Goal: Transaction & Acquisition: Purchase product/service

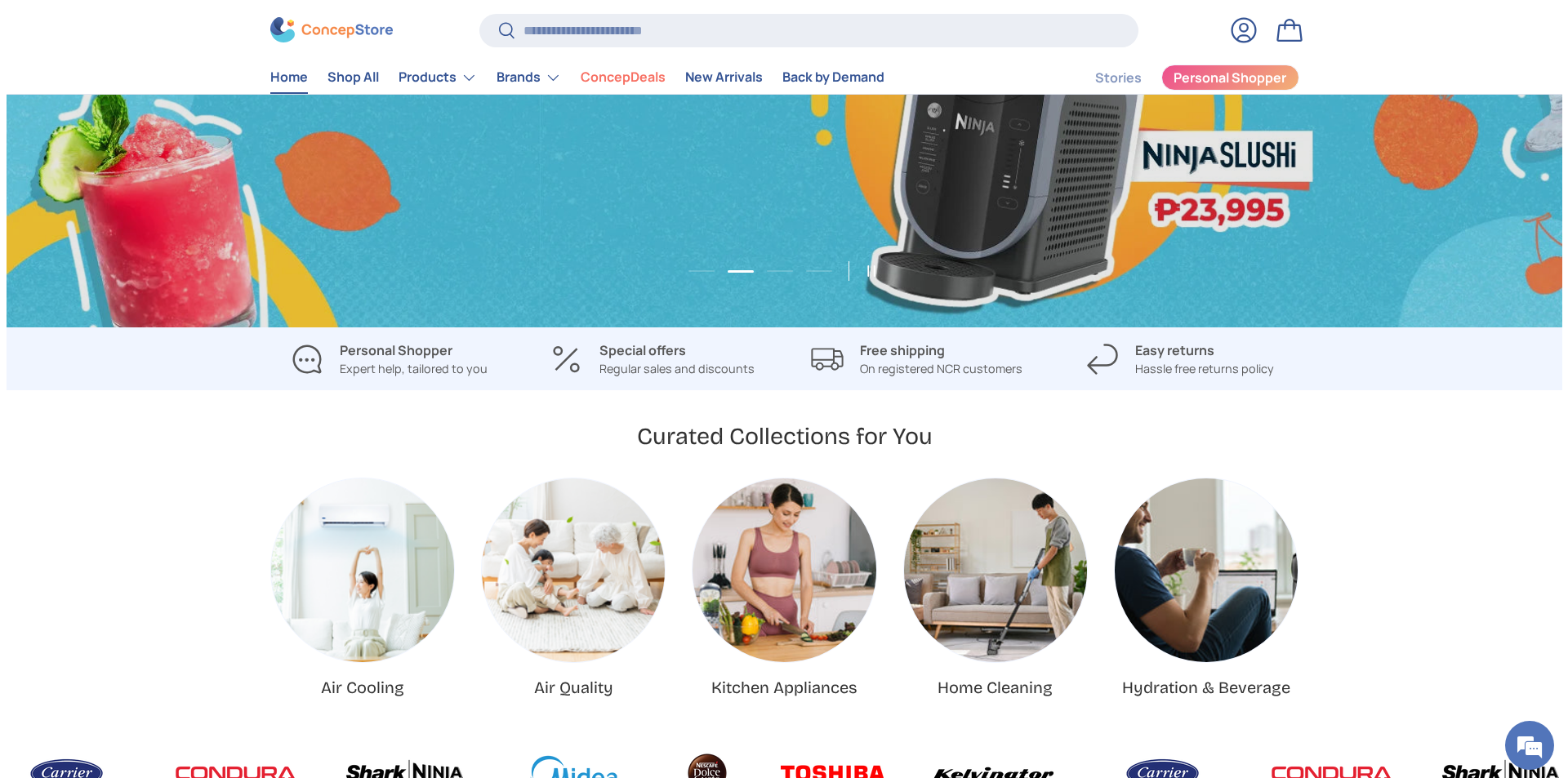
scroll to position [0, 1555]
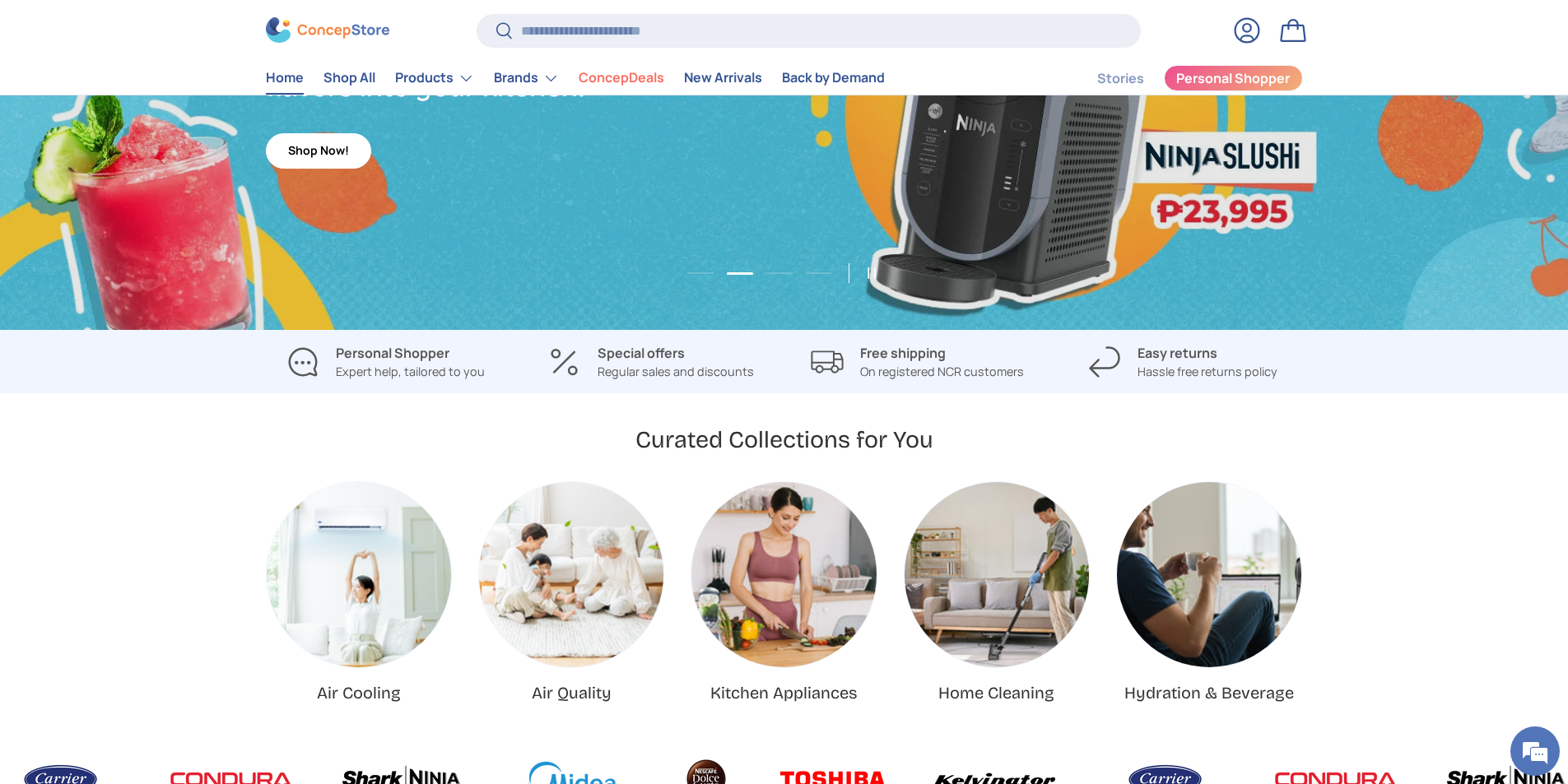
click at [87, 483] on carousel-slider "Air Cooling Air Quality Kitchen Appliances Home Cleaning Hydration & Beverage N…" at bounding box center [784, 593] width 1568 height 222
click at [611, 26] on input "Search" at bounding box center [808, 30] width 664 height 34
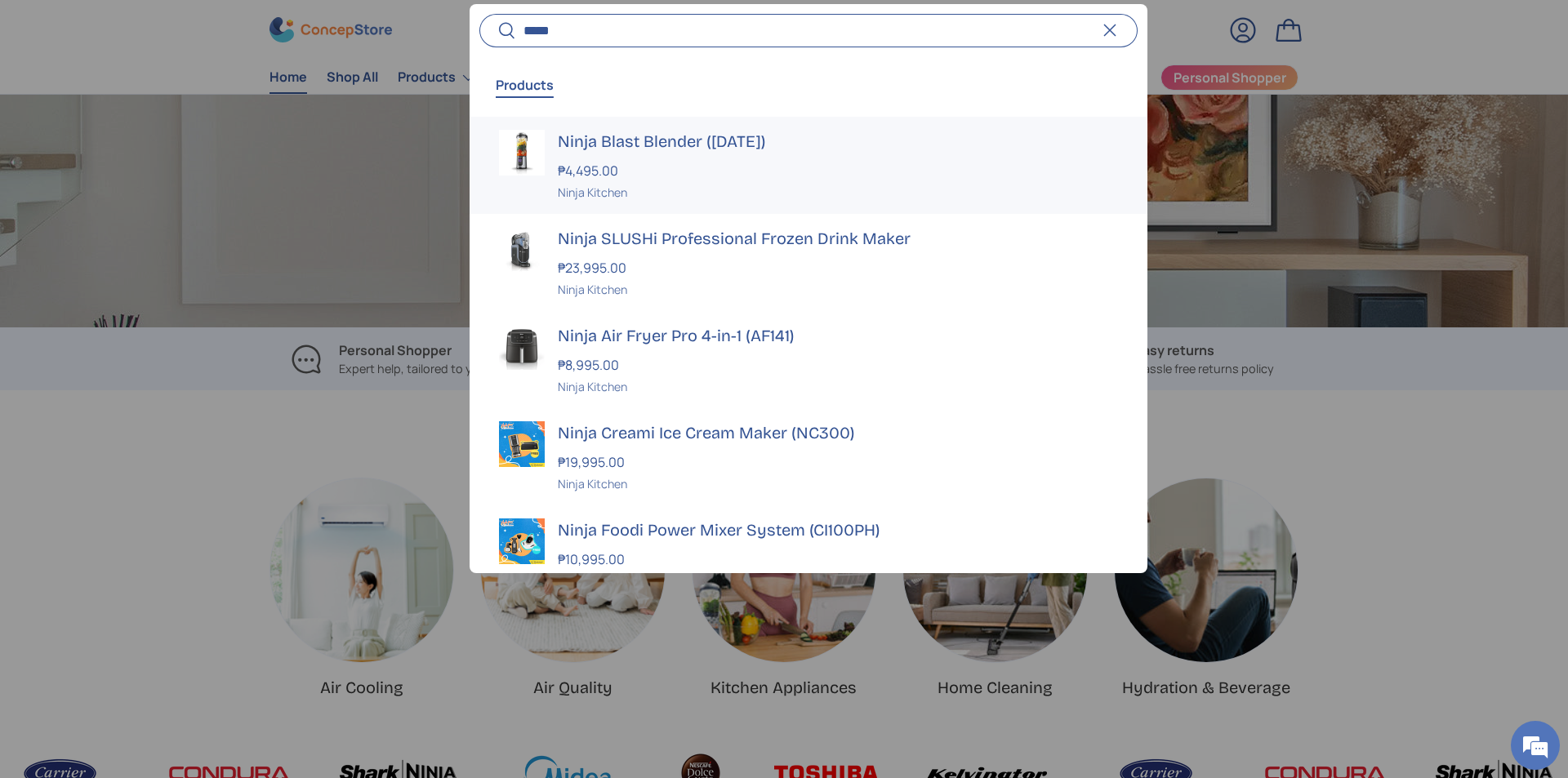
scroll to position [0, 3136]
type input "*****"
click at [694, 266] on div "₱23,995.00" at bounding box center [837, 267] width 560 height 19
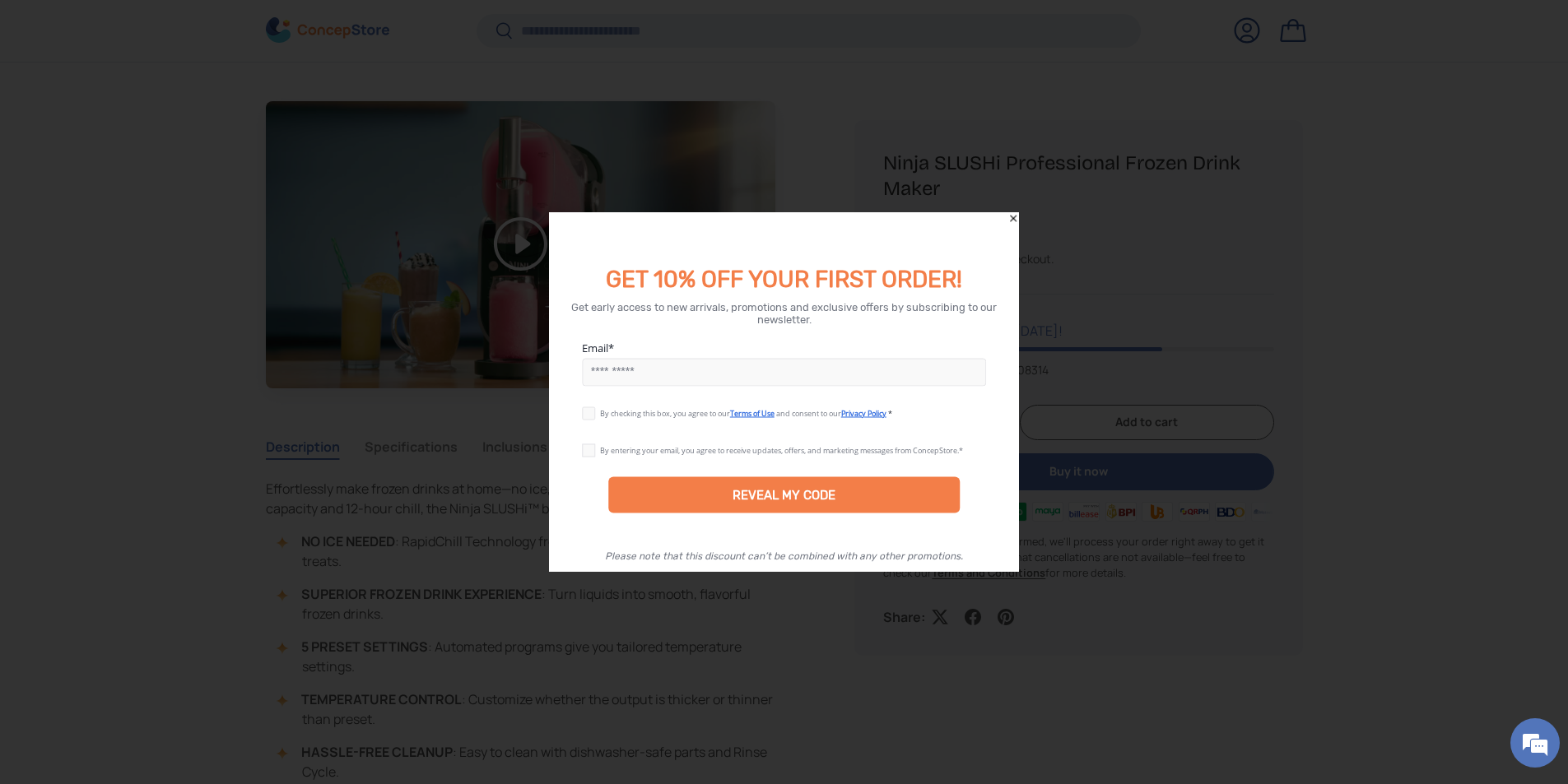
click at [731, 371] on input "Email" at bounding box center [784, 371] width 405 height 28
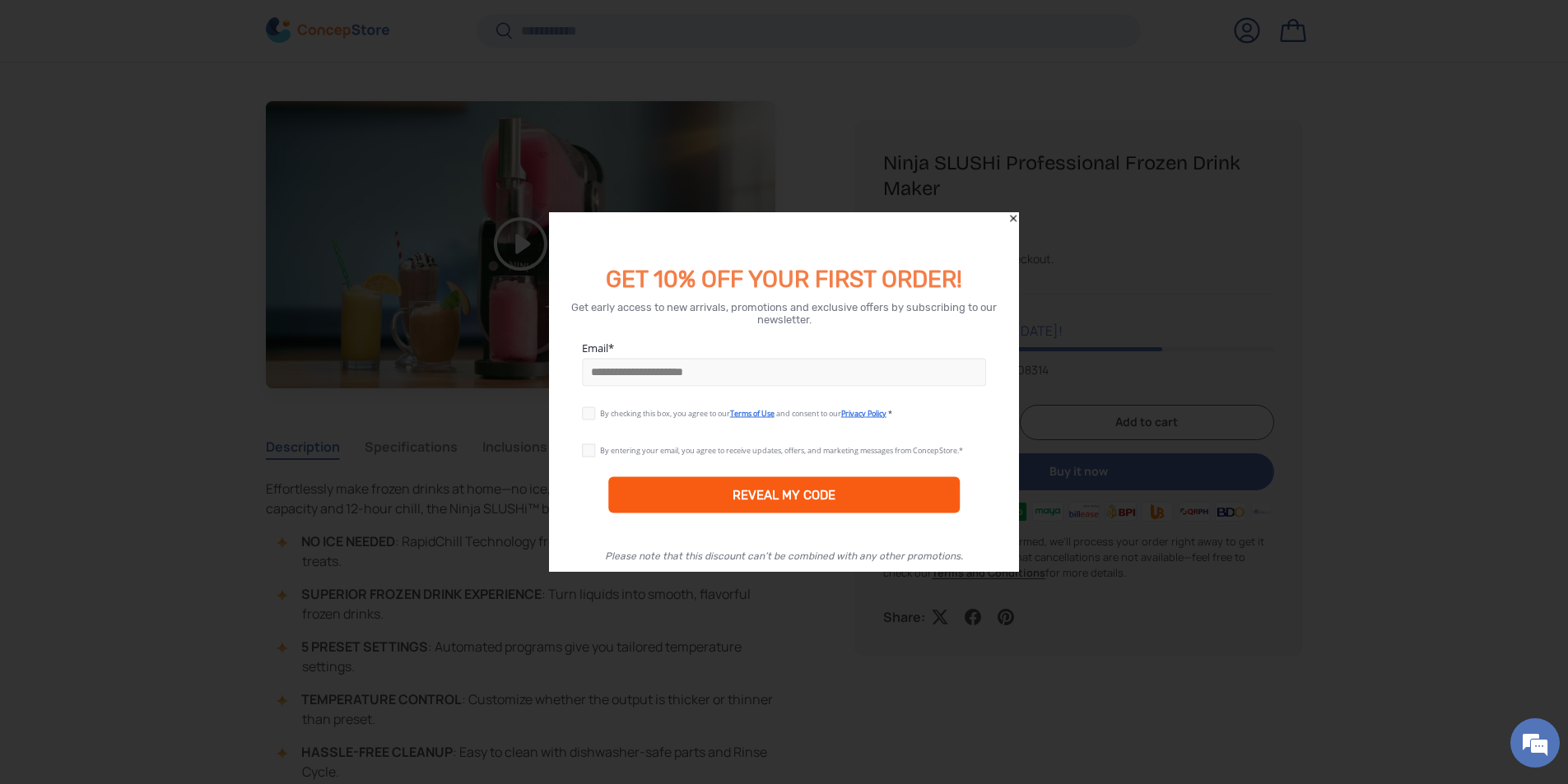
type input "**********"
click at [813, 499] on div "REVEAL MY CODE" at bounding box center [784, 494] width 103 height 15
click at [579, 415] on div "By checking this box, you agree to our Terms of Use and consent to our Privacy …" at bounding box center [784, 413] width 471 height 37
click at [585, 415] on label at bounding box center [591, 410] width 18 height 13
click at [590, 449] on label at bounding box center [591, 447] width 18 height 13
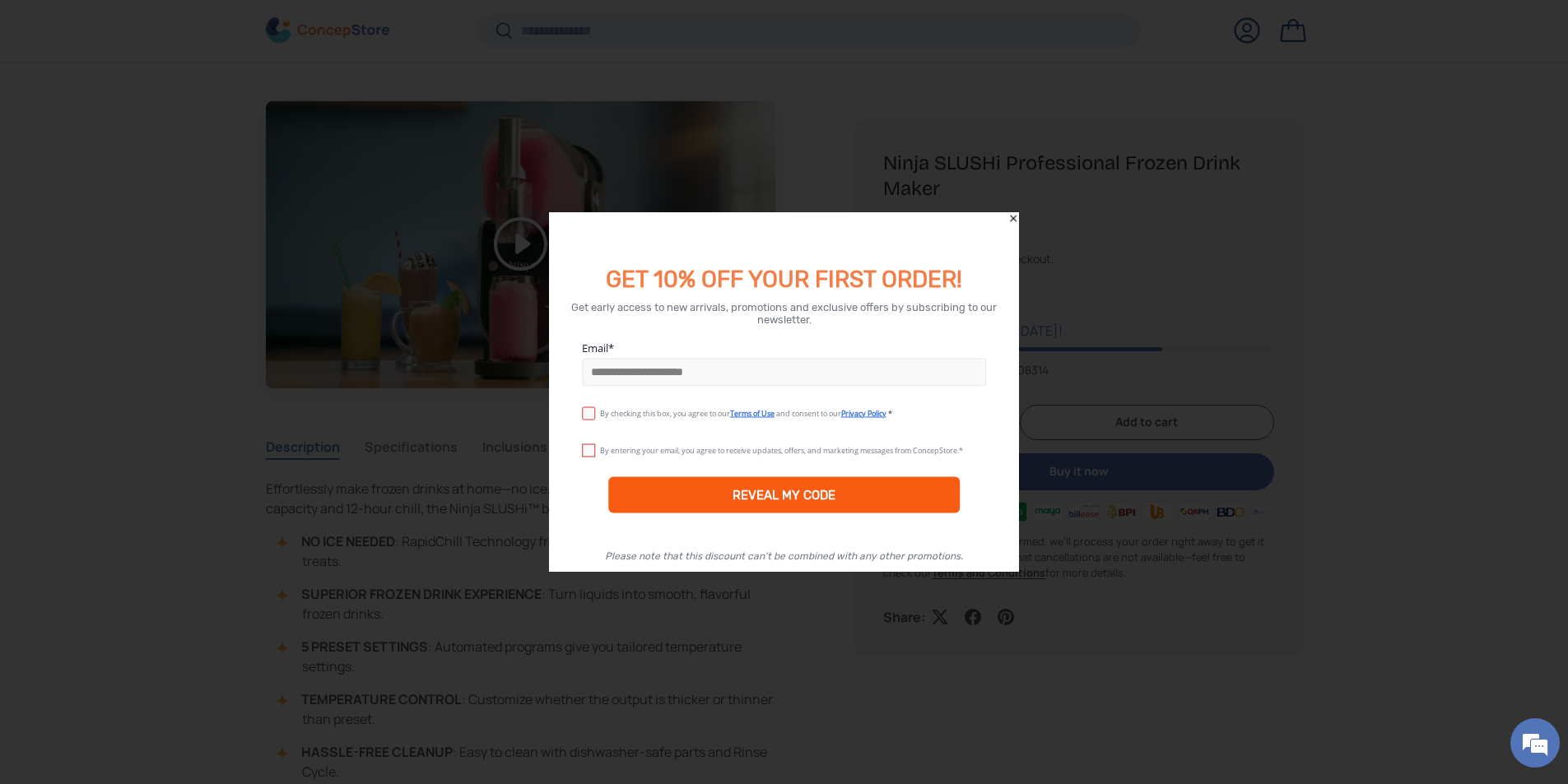
click at [704, 491] on div "REVEAL MY CODE" at bounding box center [784, 494] width 352 height 36
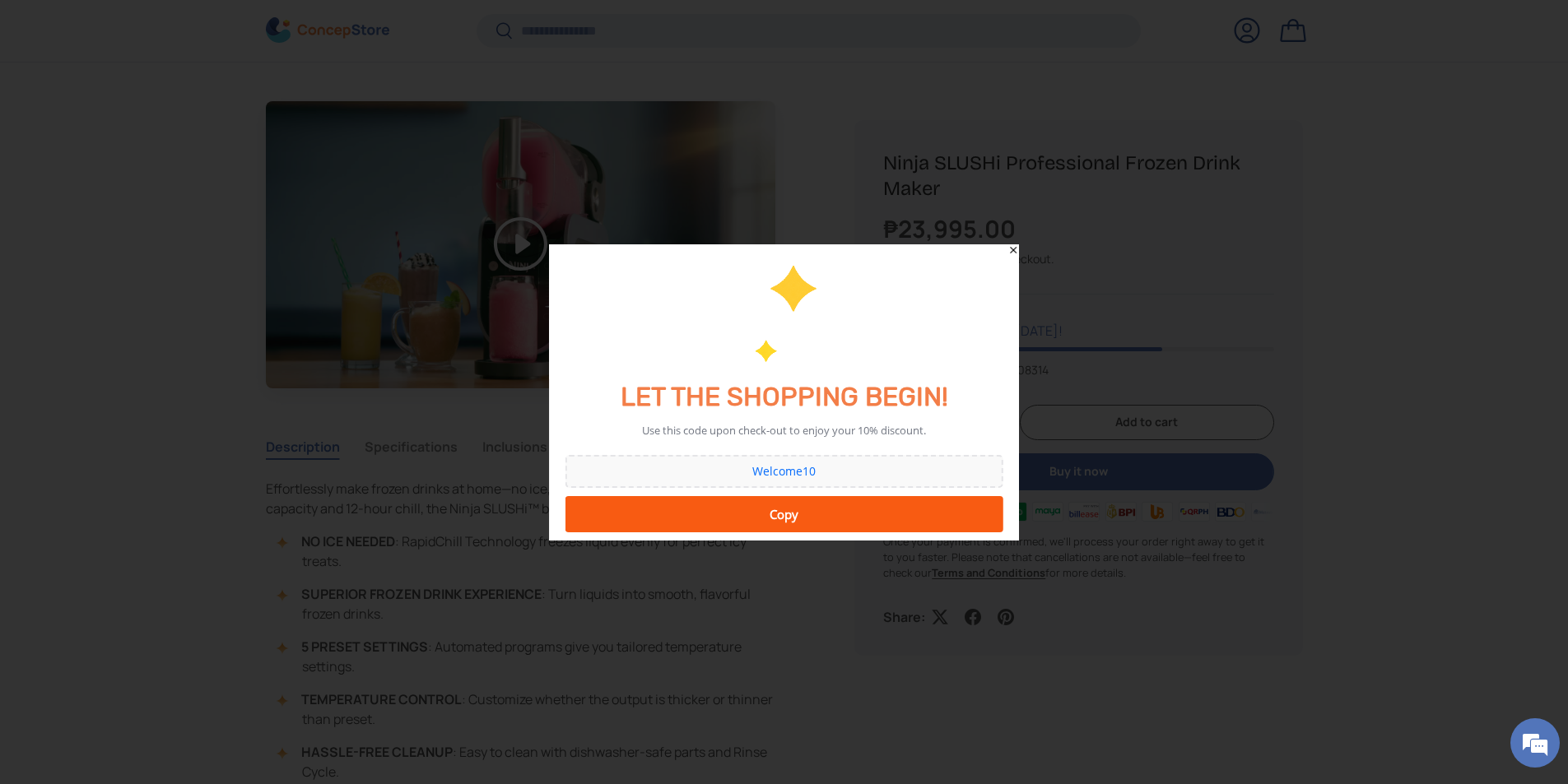
click at [781, 520] on div "Copy" at bounding box center [784, 515] width 417 height 33
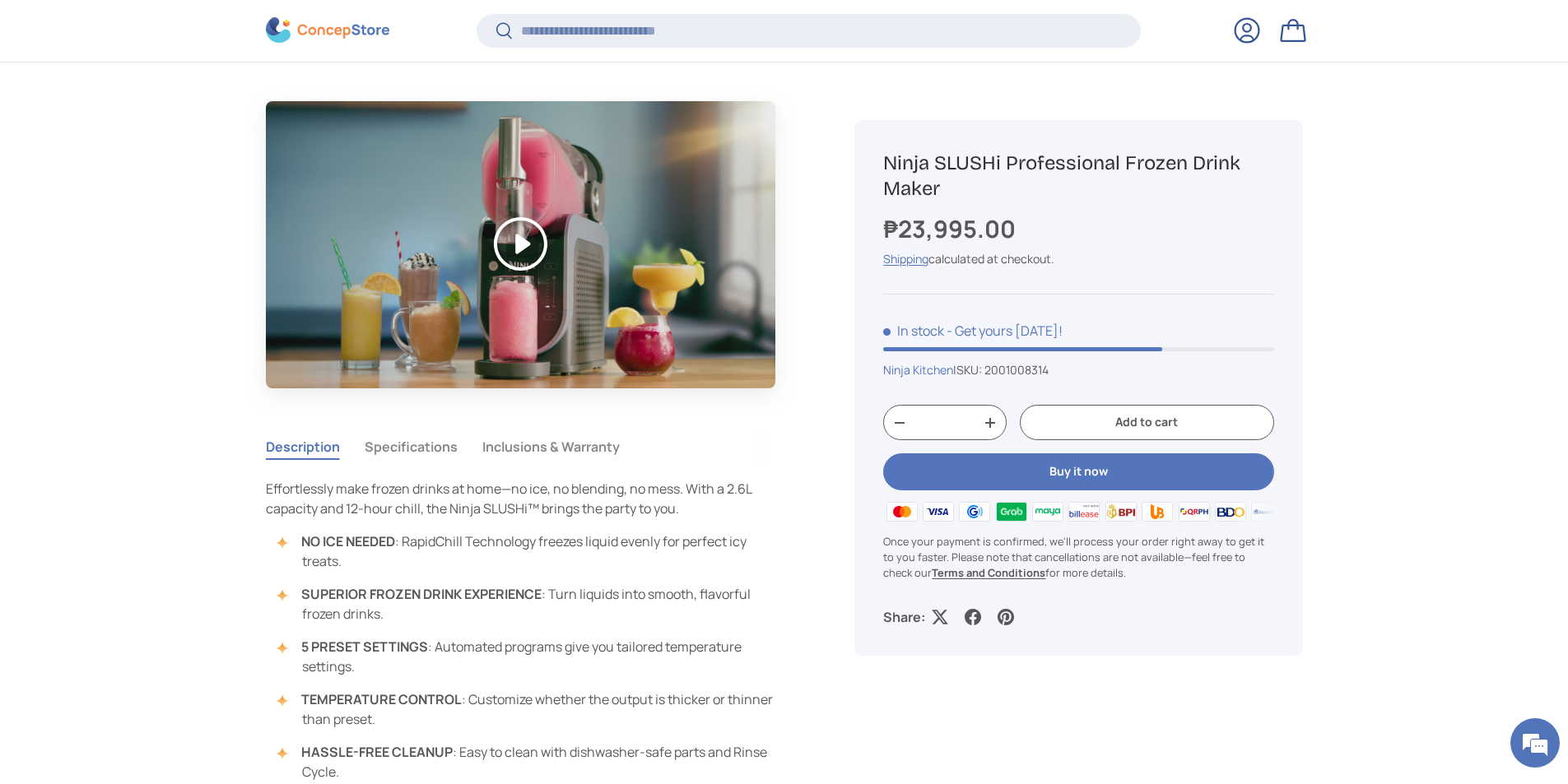
click at [1125, 426] on button "Add to cart" at bounding box center [1147, 423] width 254 height 35
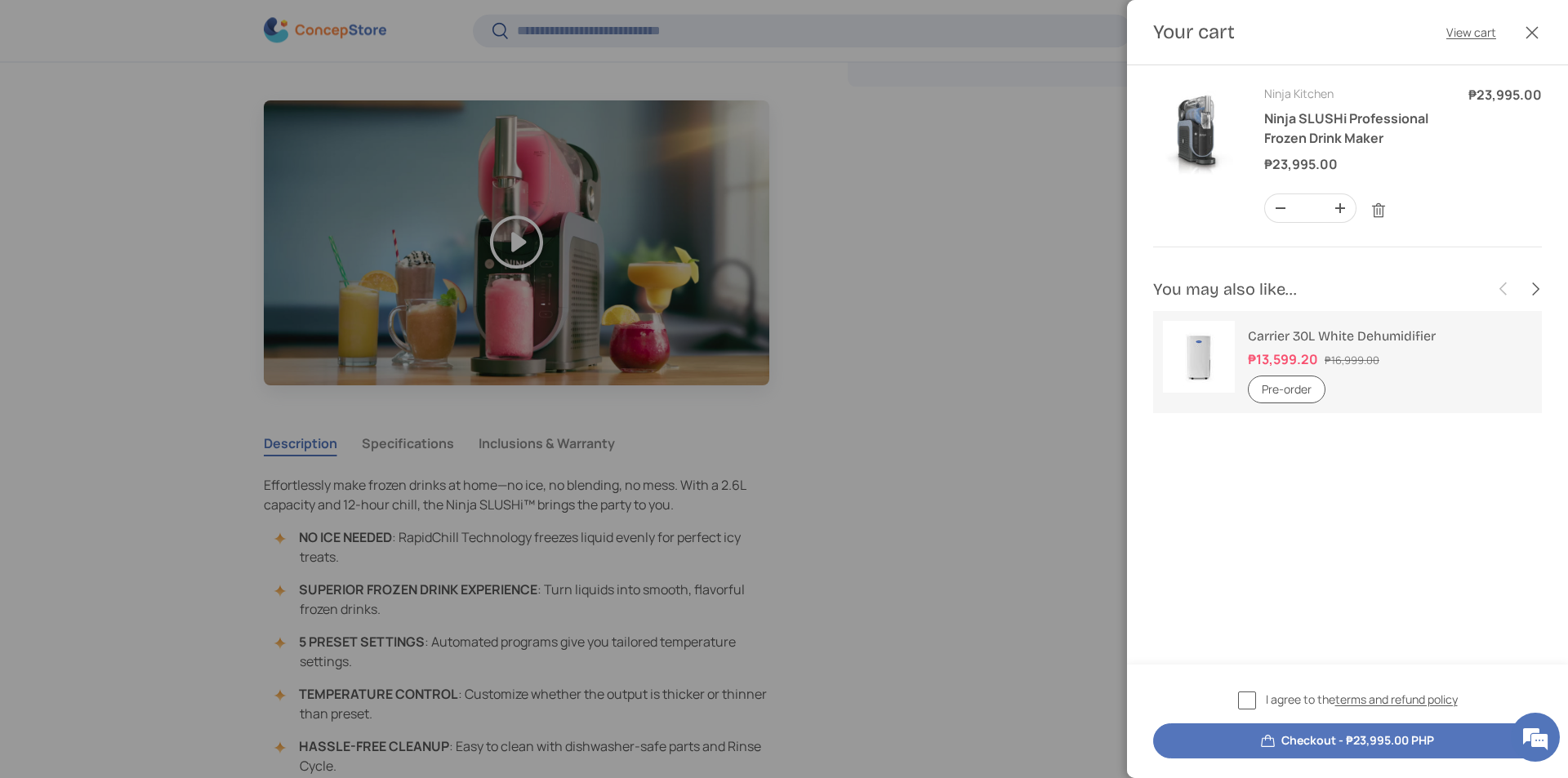
click at [42, 452] on div at bounding box center [784, 389] width 1568 height 778
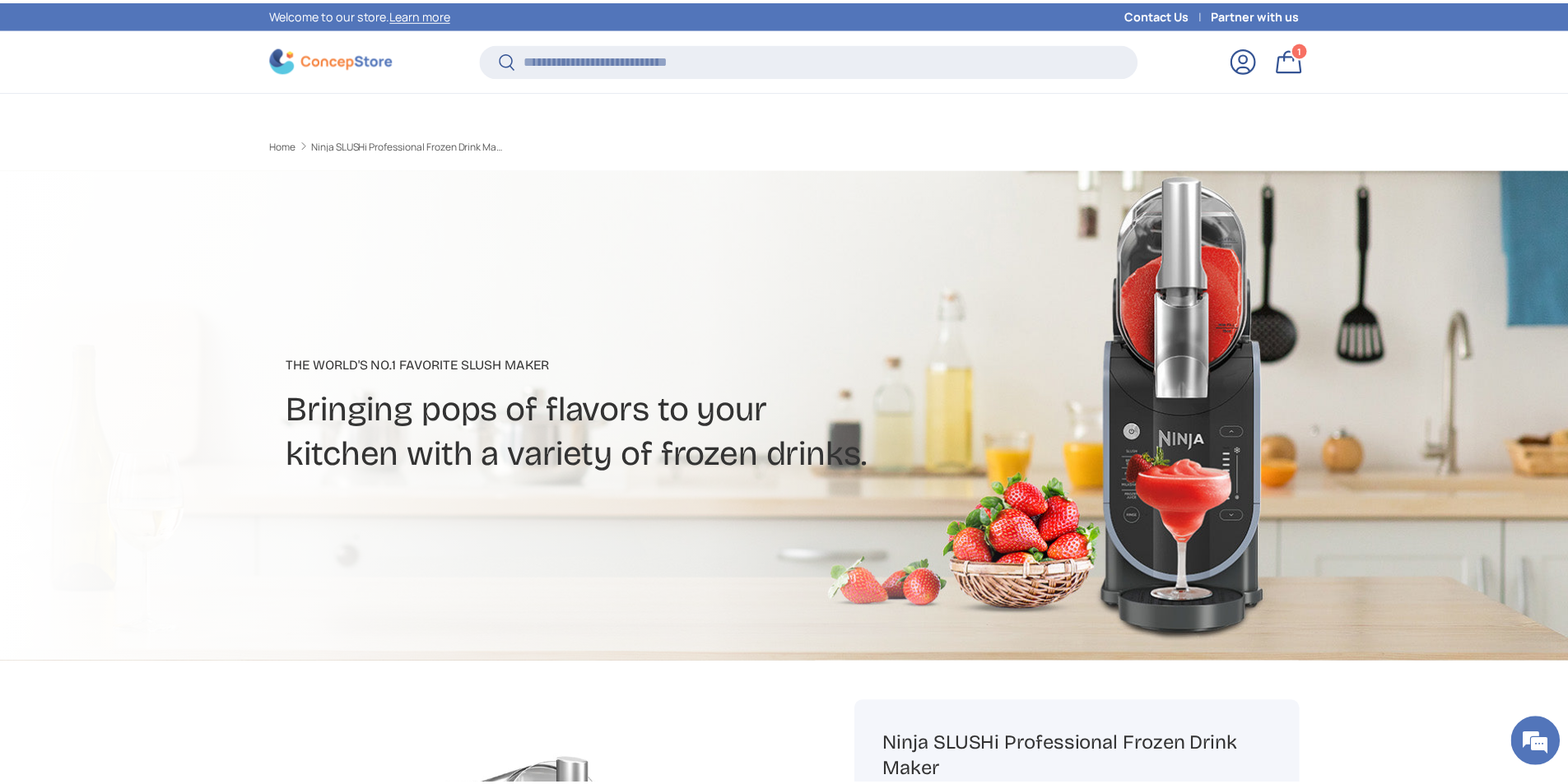
scroll to position [1231, 0]
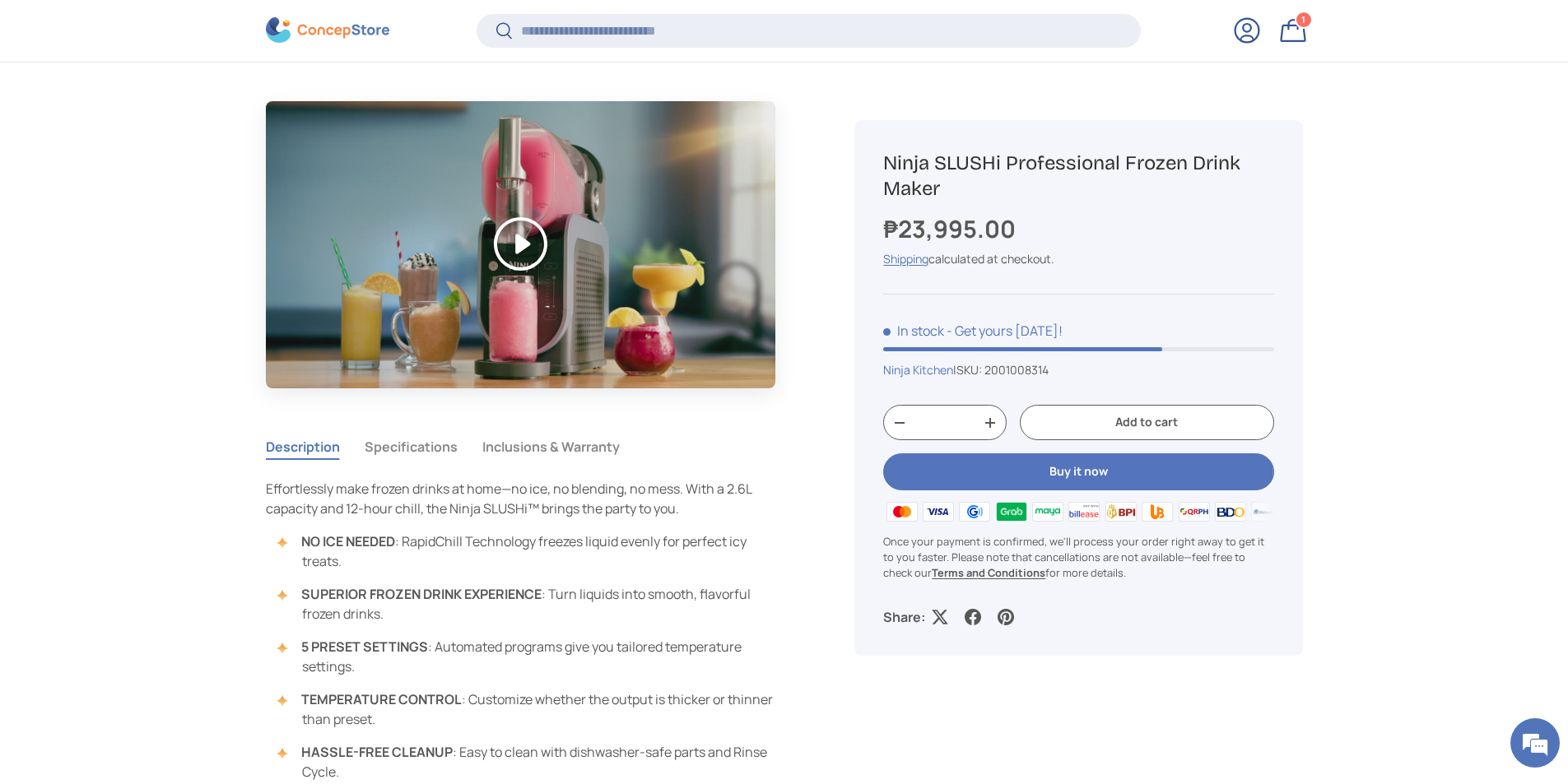
click at [1299, 28] on link "Bag 1 1 item" at bounding box center [1293, 29] width 36 height 36
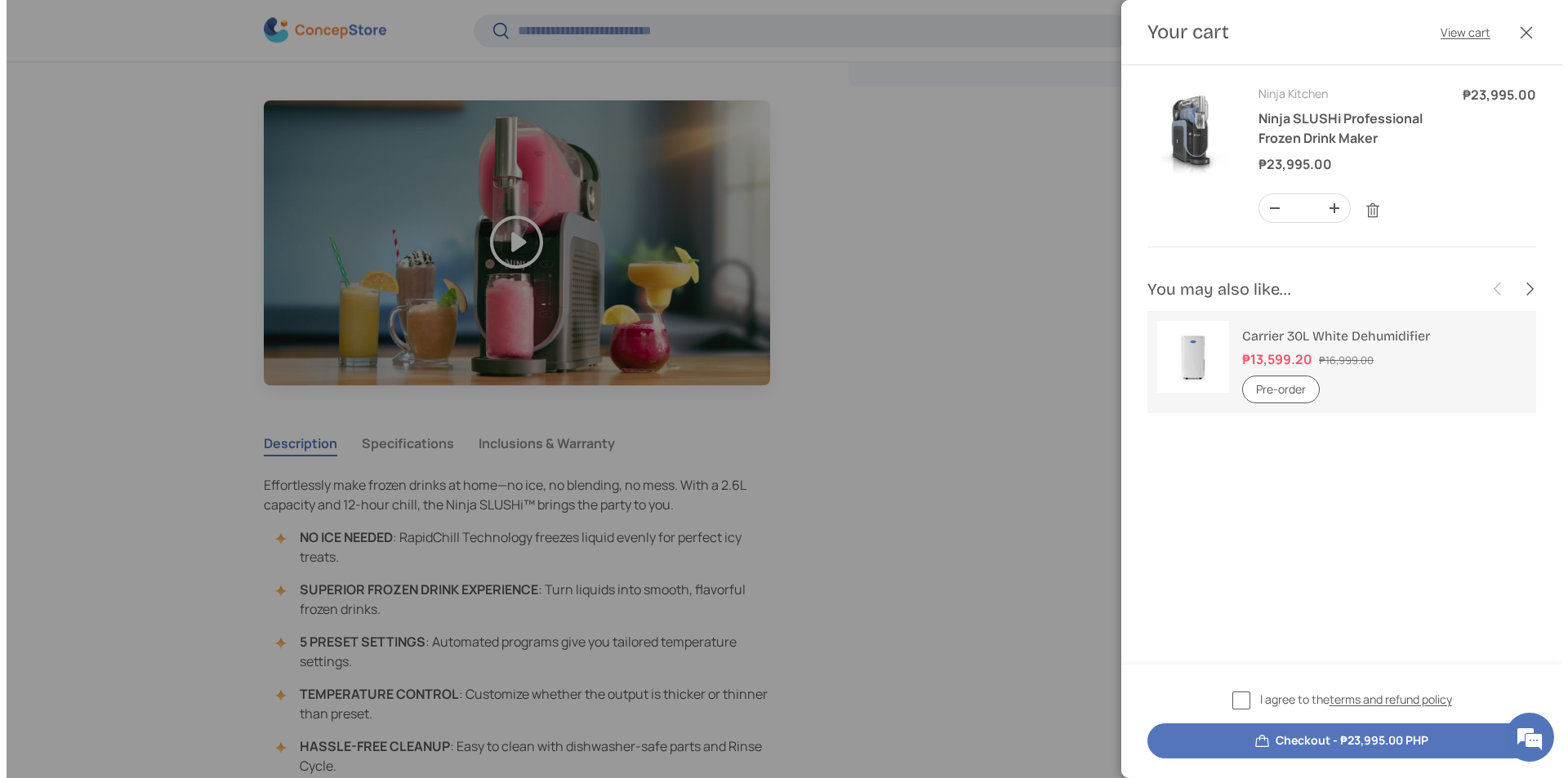
scroll to position [0, 0]
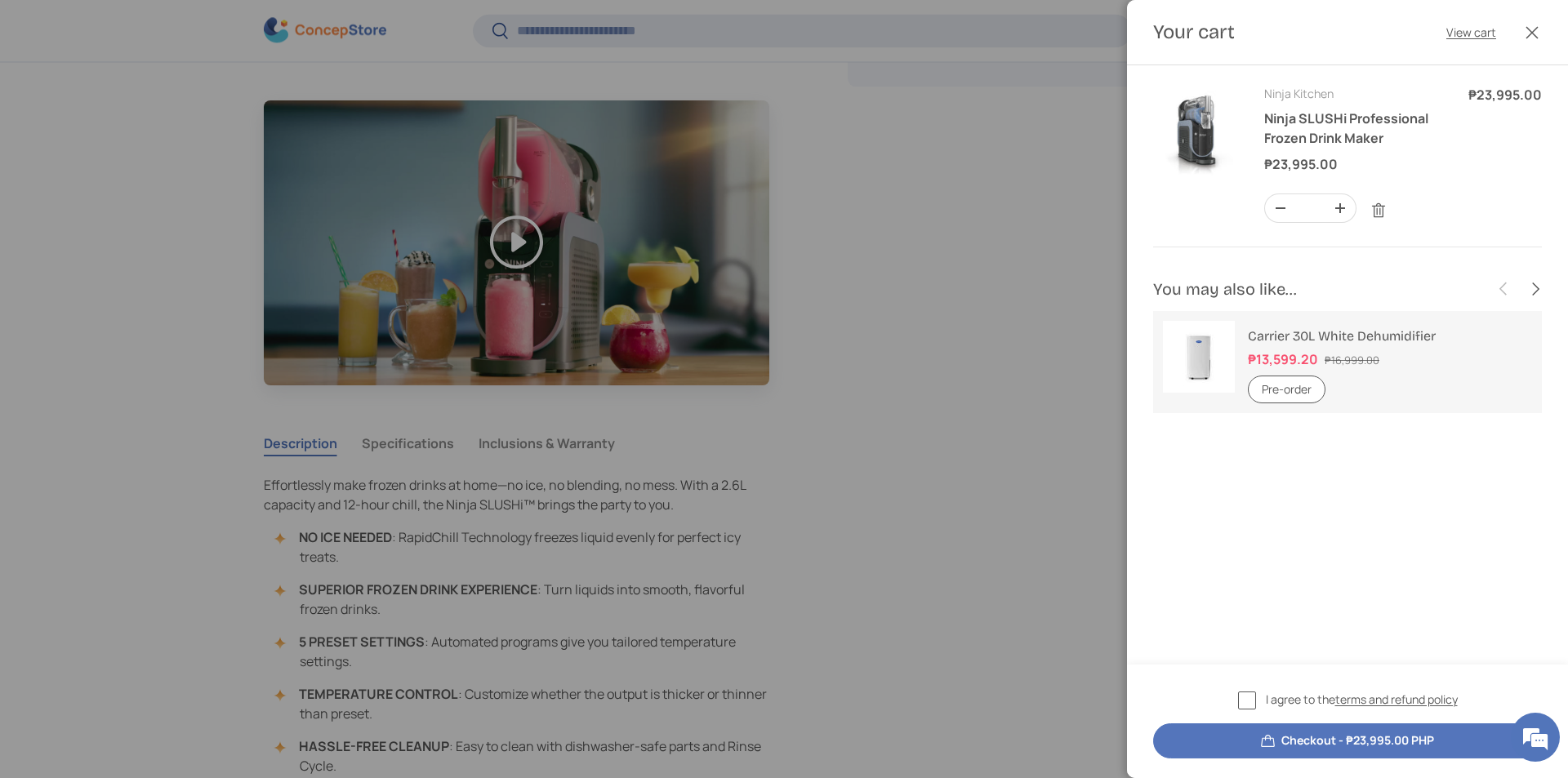
click at [1217, 735] on button "Checkout - ₱23,995.00 PHP" at bounding box center [1347, 741] width 389 height 35
click at [1296, 748] on button "Checkout - ₱23,995.00 PHP" at bounding box center [1347, 741] width 389 height 35
click at [1245, 702] on label "I agree to the terms and refund policy" at bounding box center [1347, 700] width 220 height 19
click at [1290, 741] on button "Checkout - ₱23,995.00 PHP" at bounding box center [1347, 741] width 389 height 35
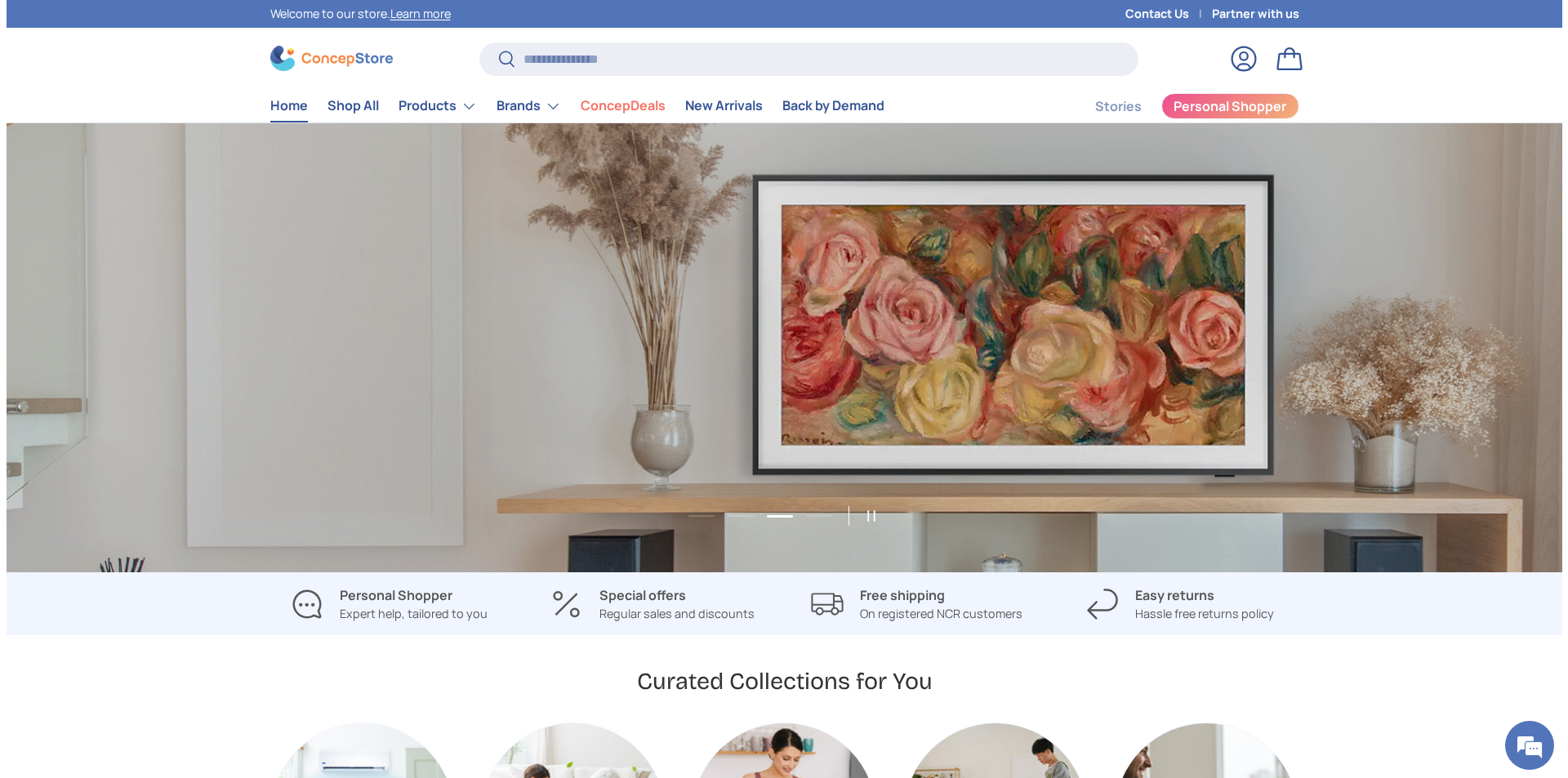
scroll to position [0, 3111]
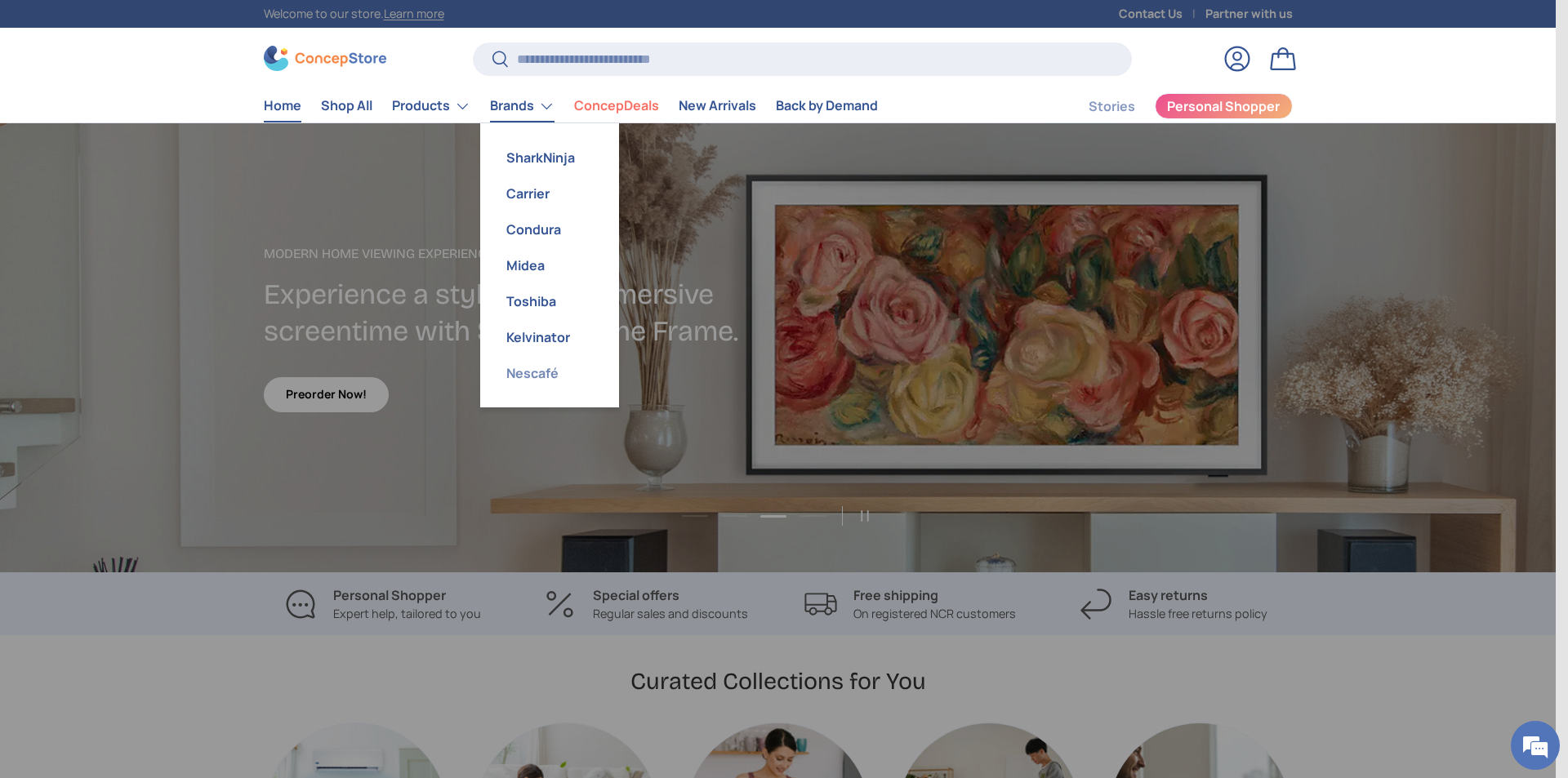
click at [532, 373] on link "Nescafé" at bounding box center [549, 372] width 119 height 36
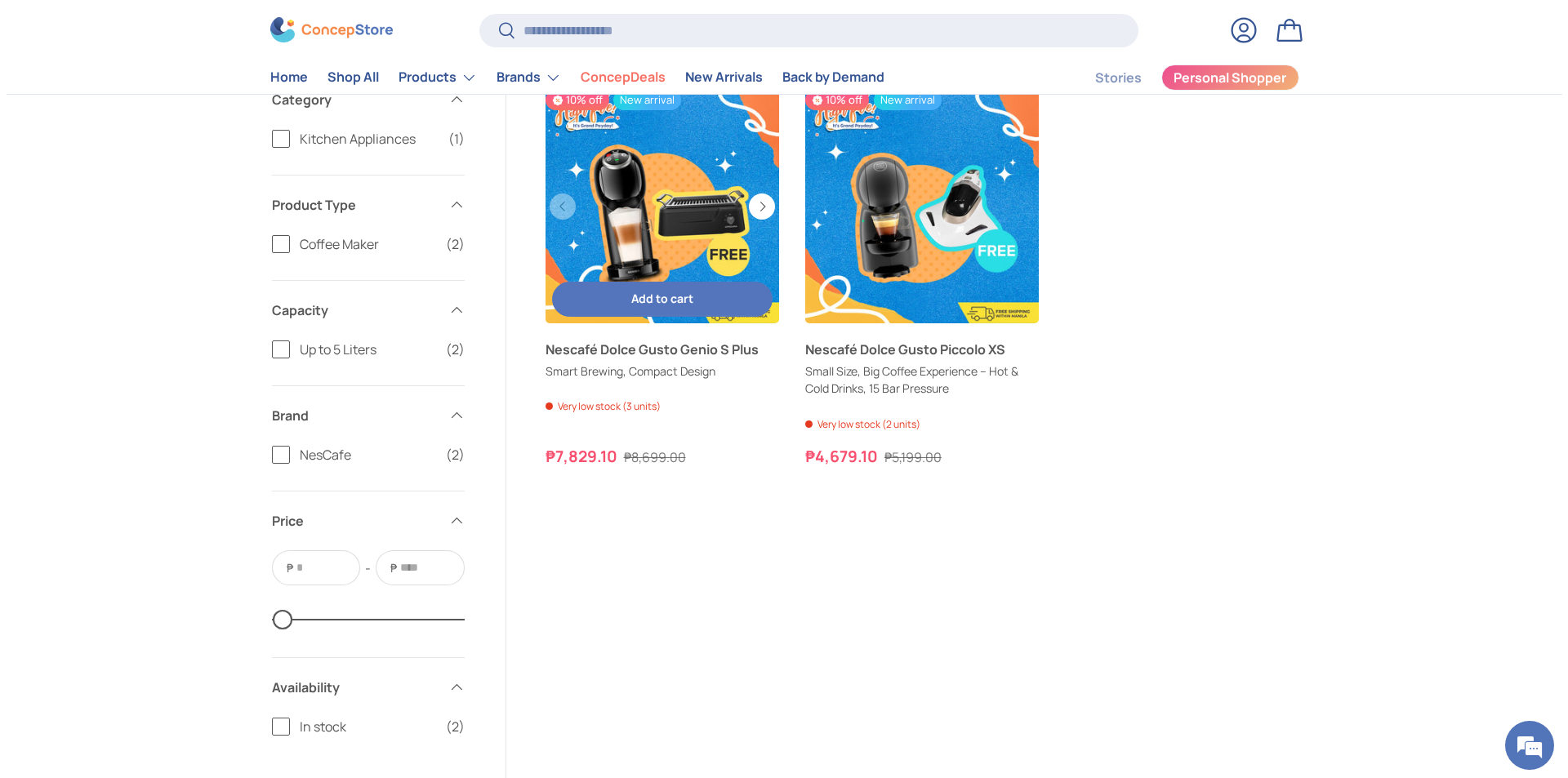
scroll to position [327, 0]
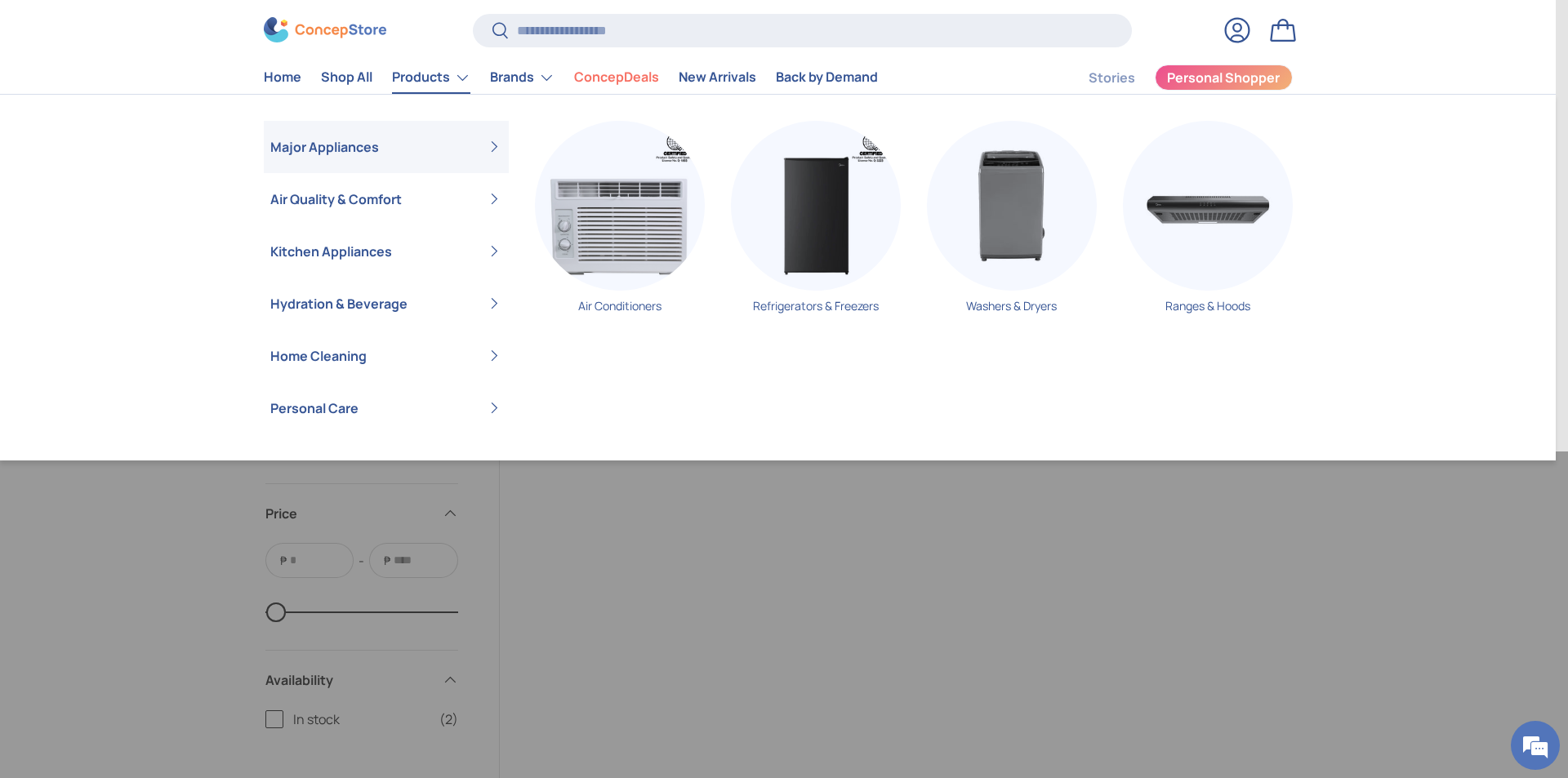
click at [317, 143] on link "Major Appliances" at bounding box center [386, 146] width 232 height 52
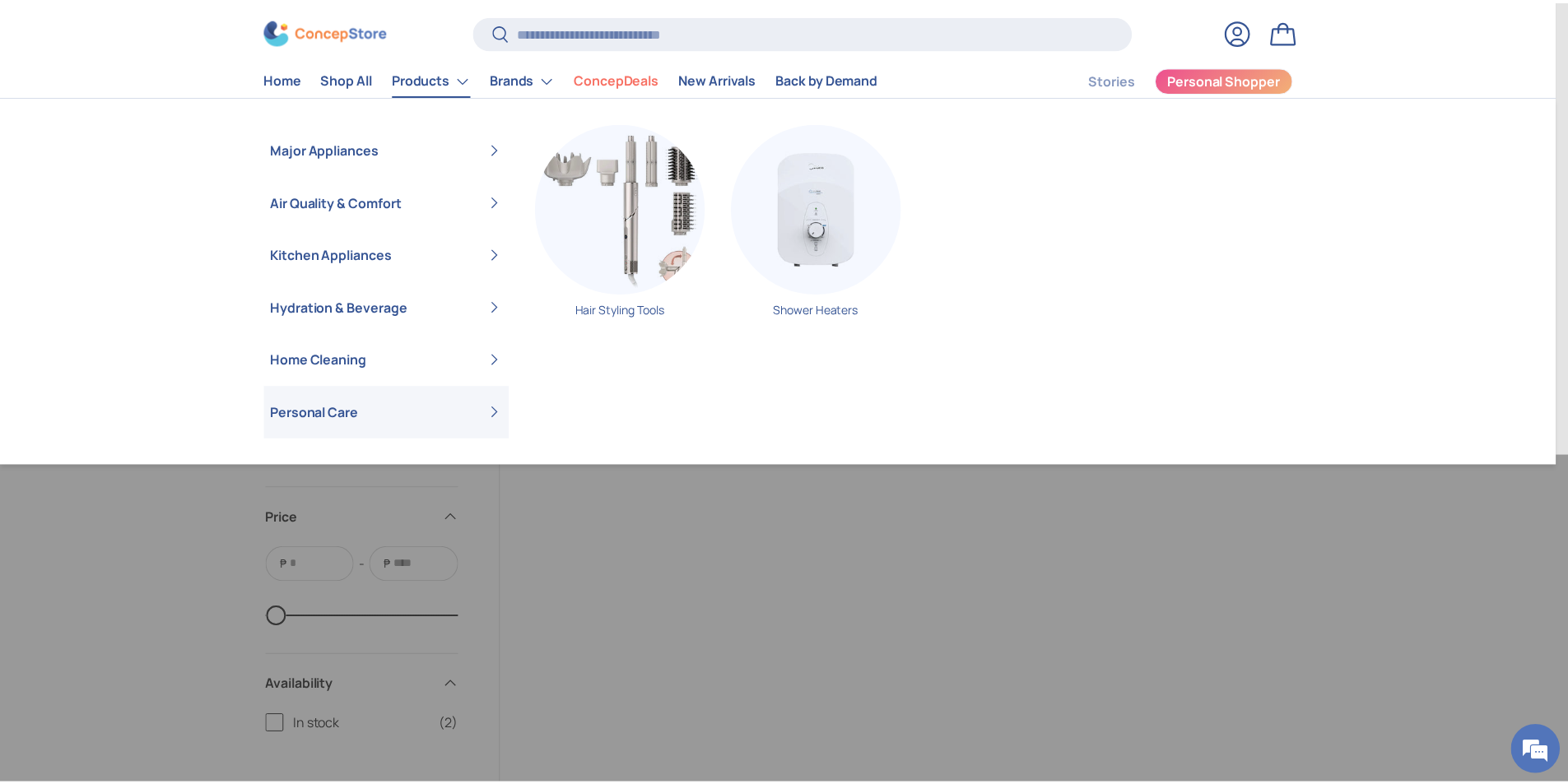
scroll to position [0, 0]
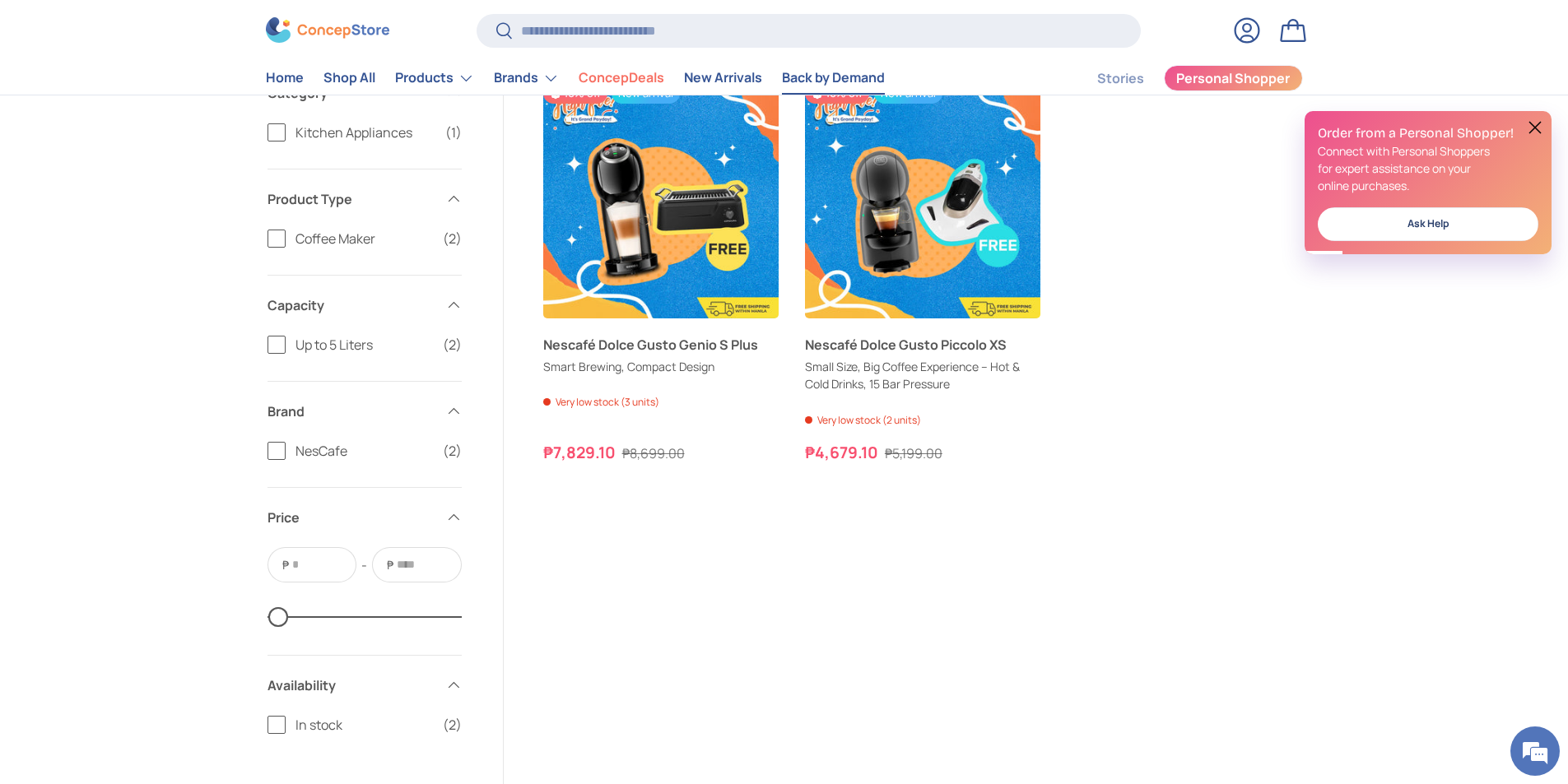
click at [853, 79] on link "Back by Demand" at bounding box center [833, 78] width 103 height 32
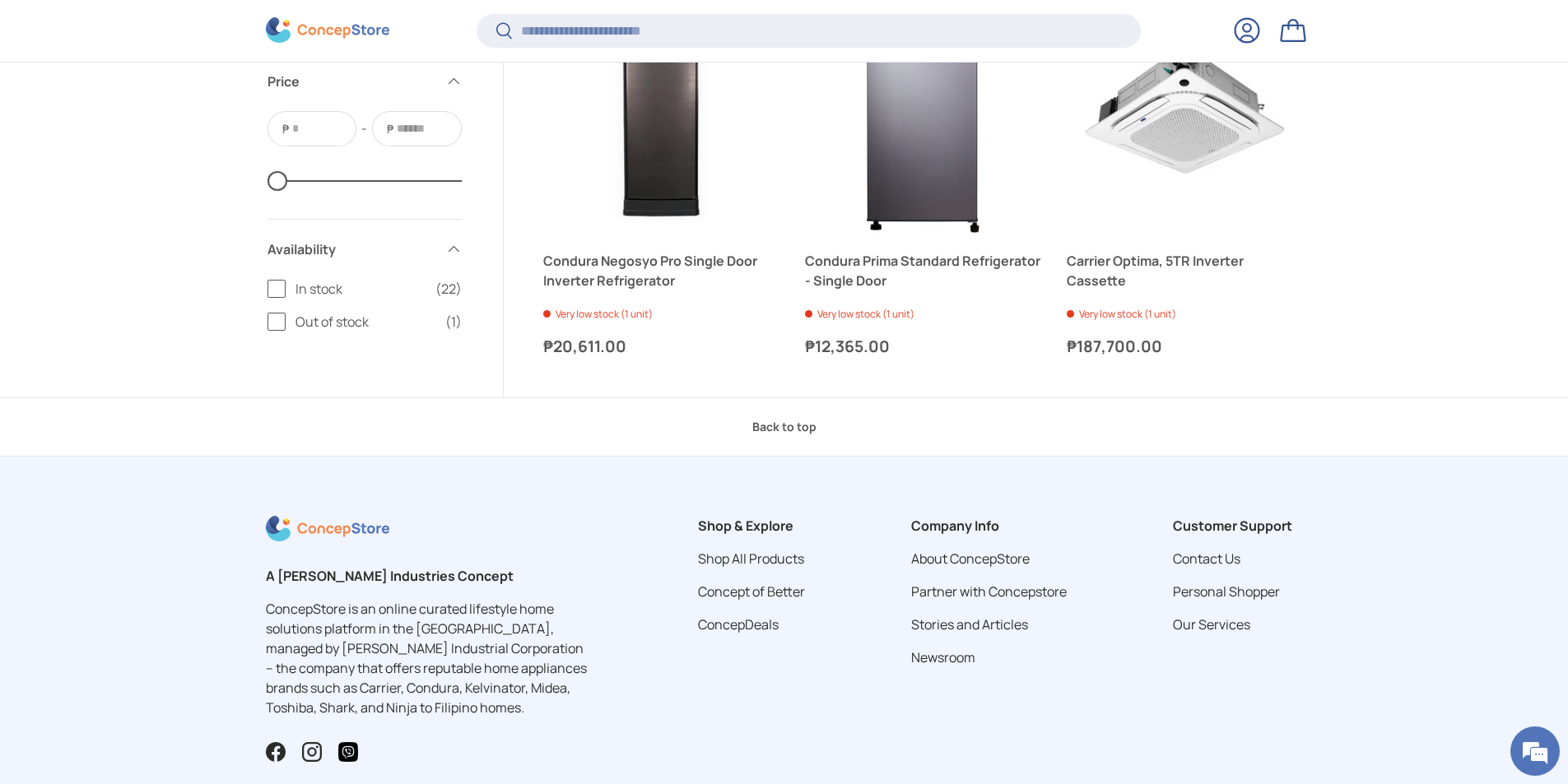
scroll to position [3781, 0]
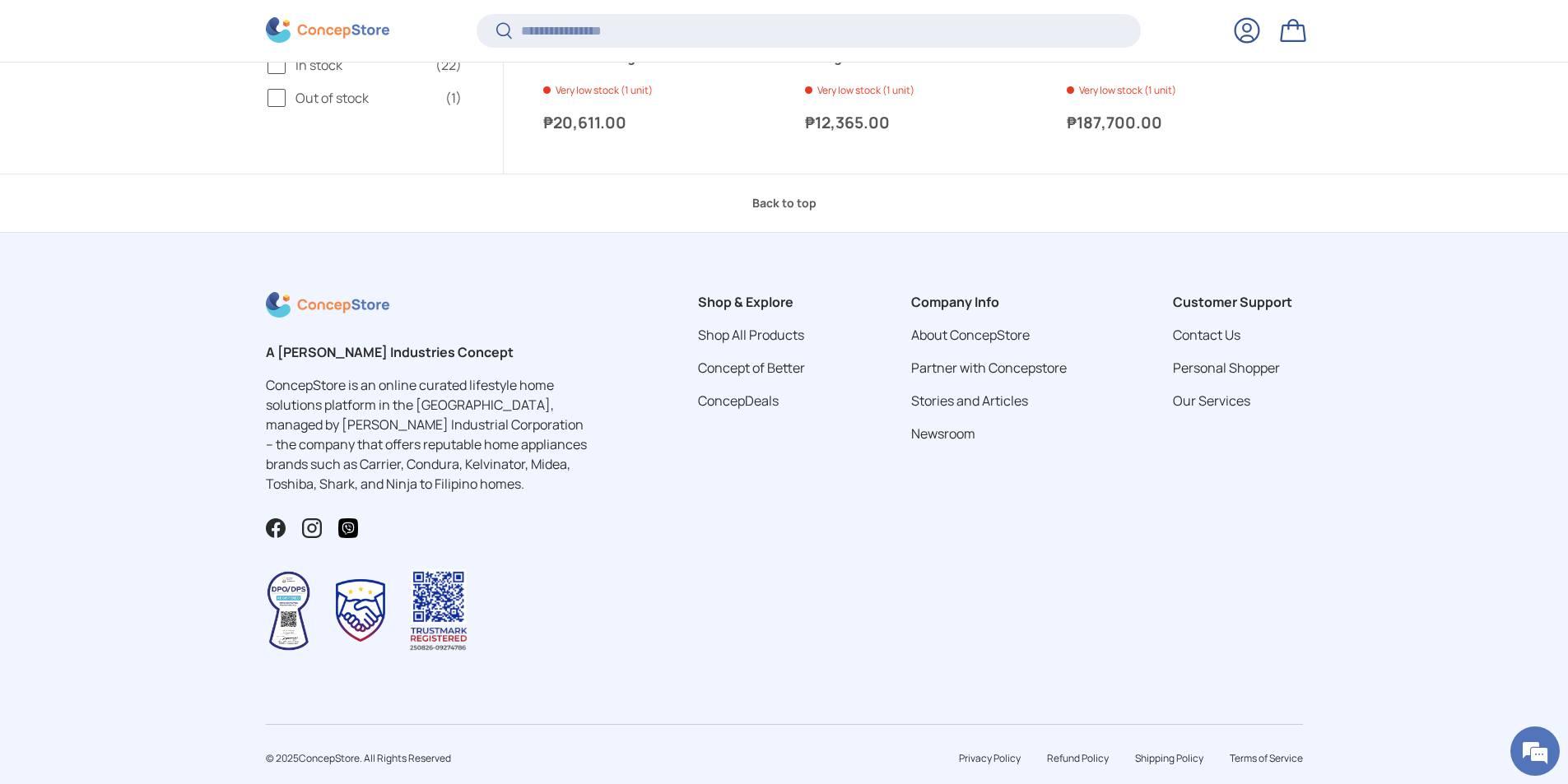
click at [338, 28] on img at bounding box center [327, 31] width 123 height 26
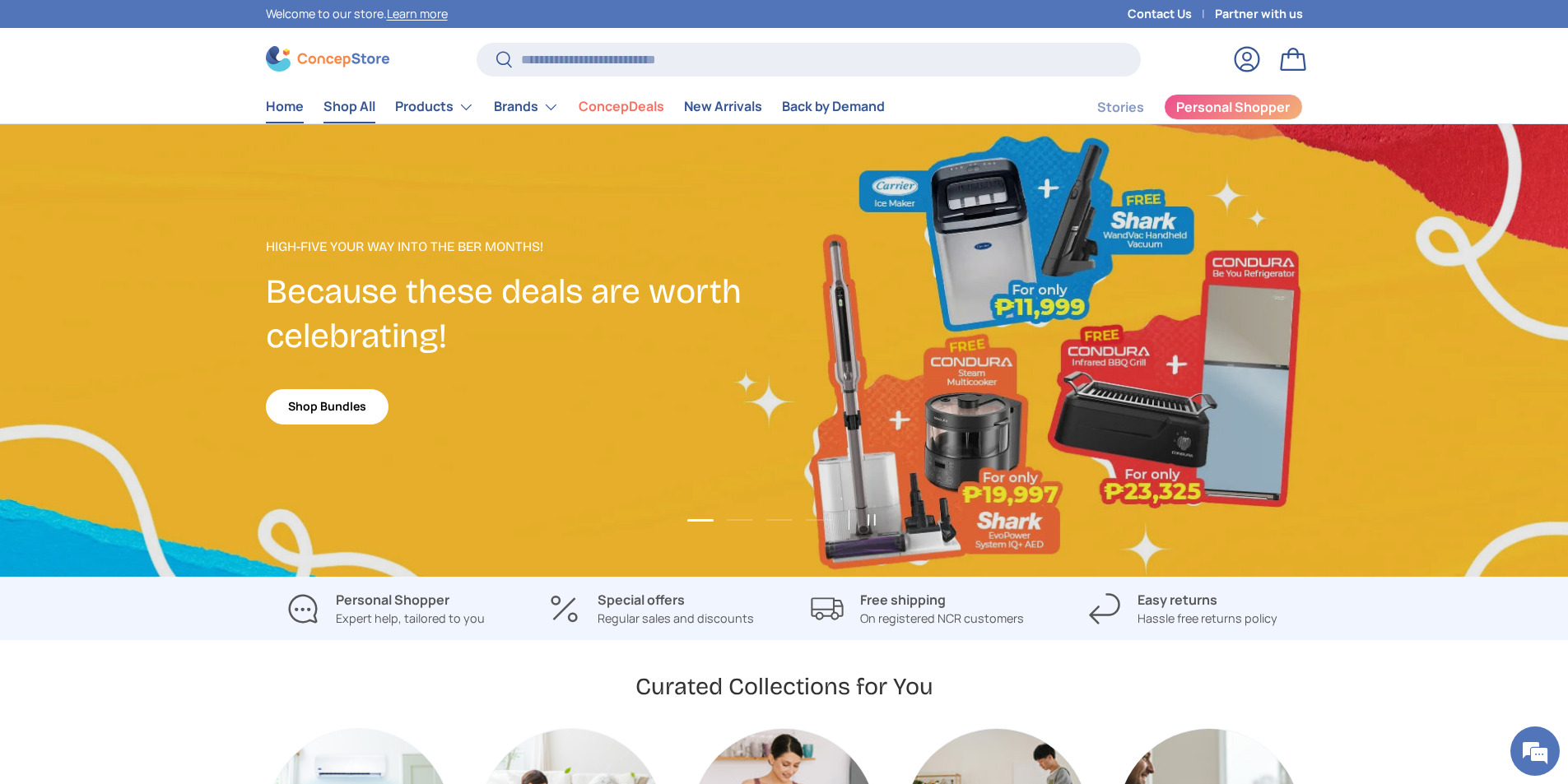
click at [339, 105] on link "Shop All" at bounding box center [349, 106] width 52 height 32
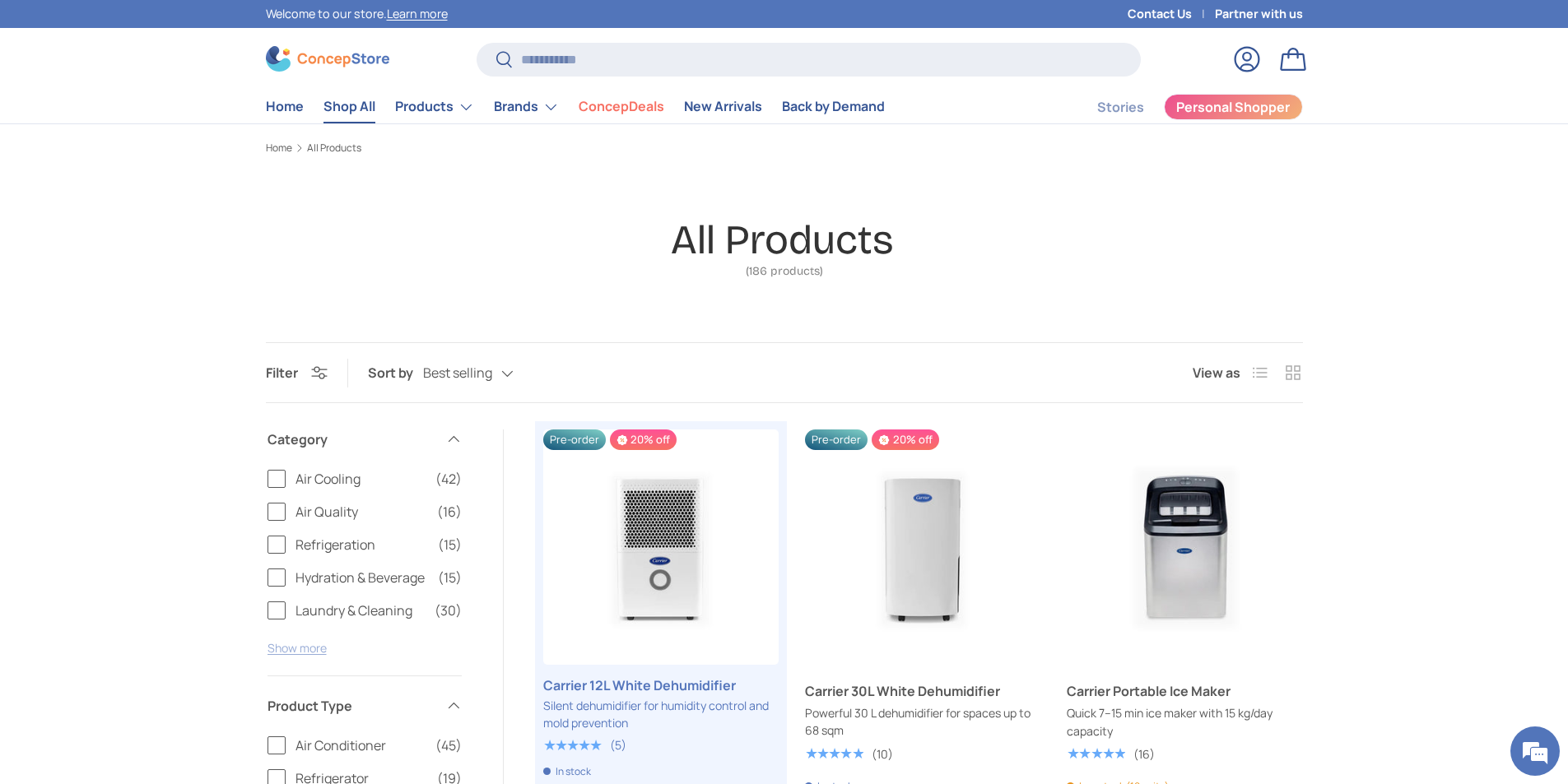
click at [303, 645] on button "Show more" at bounding box center [297, 647] width 59 height 16
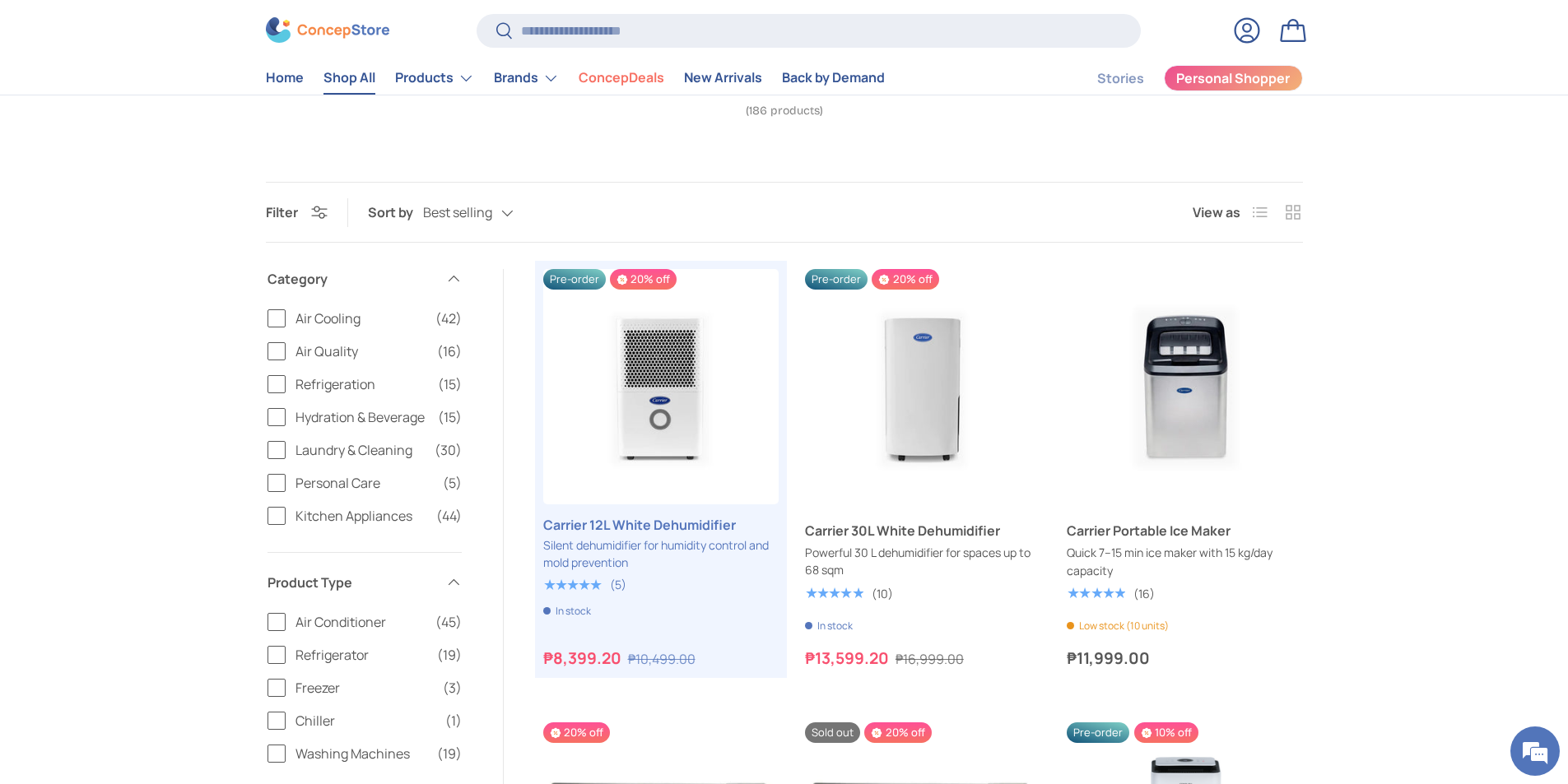
scroll to position [165, 0]
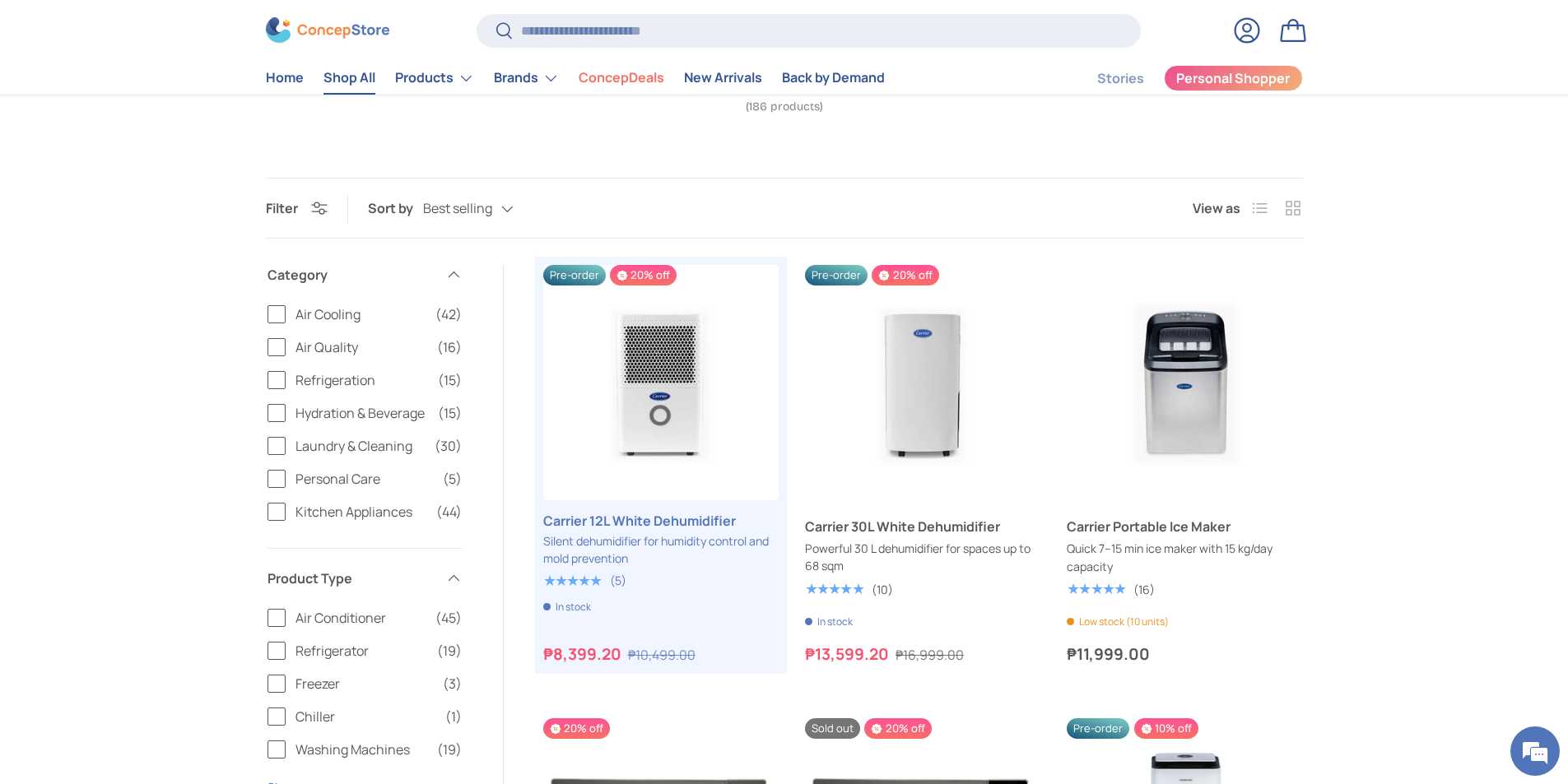
click at [327, 443] on span "Laundry & Cleaning" at bounding box center [360, 445] width 130 height 19
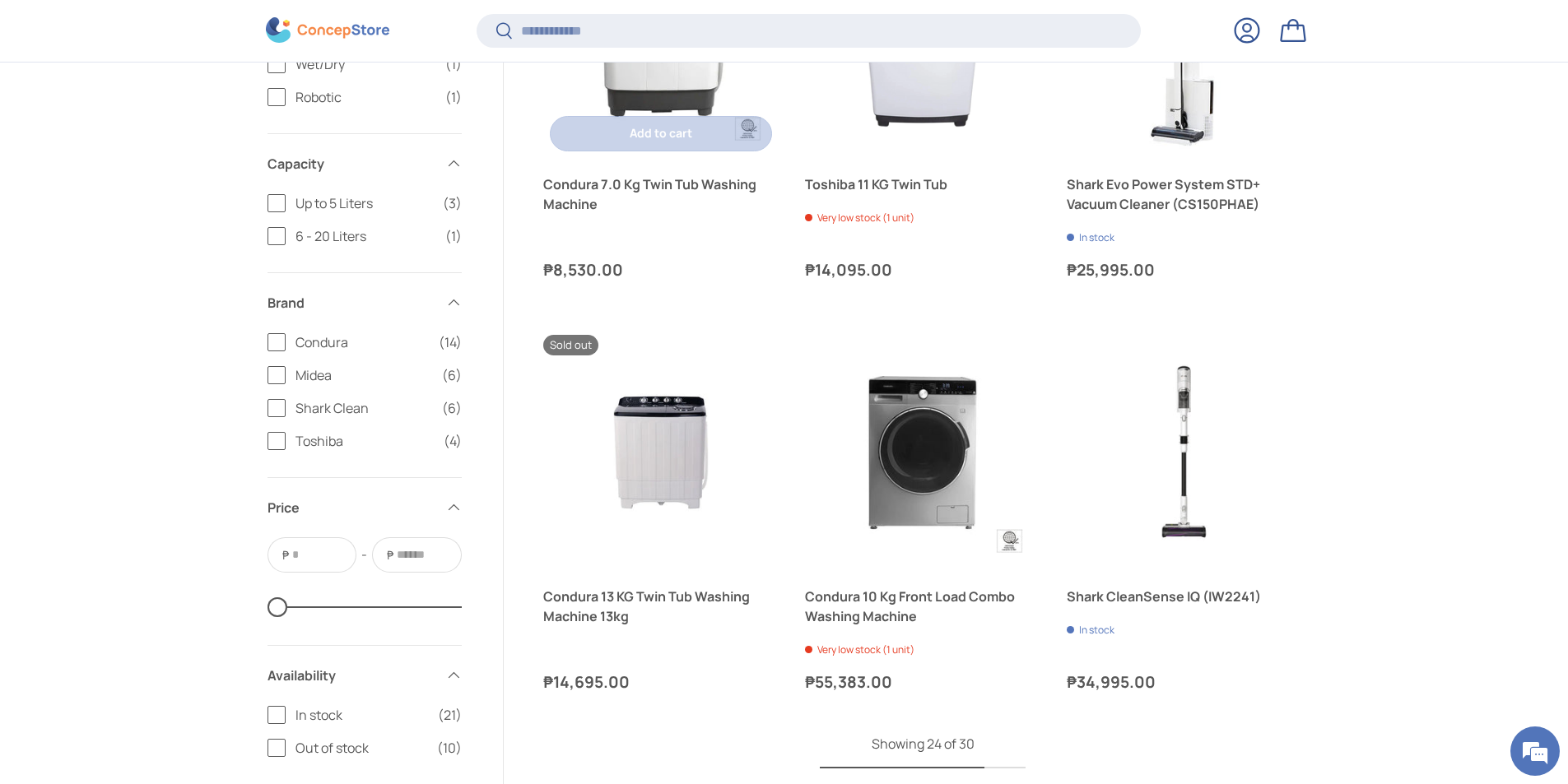
scroll to position [3288, 0]
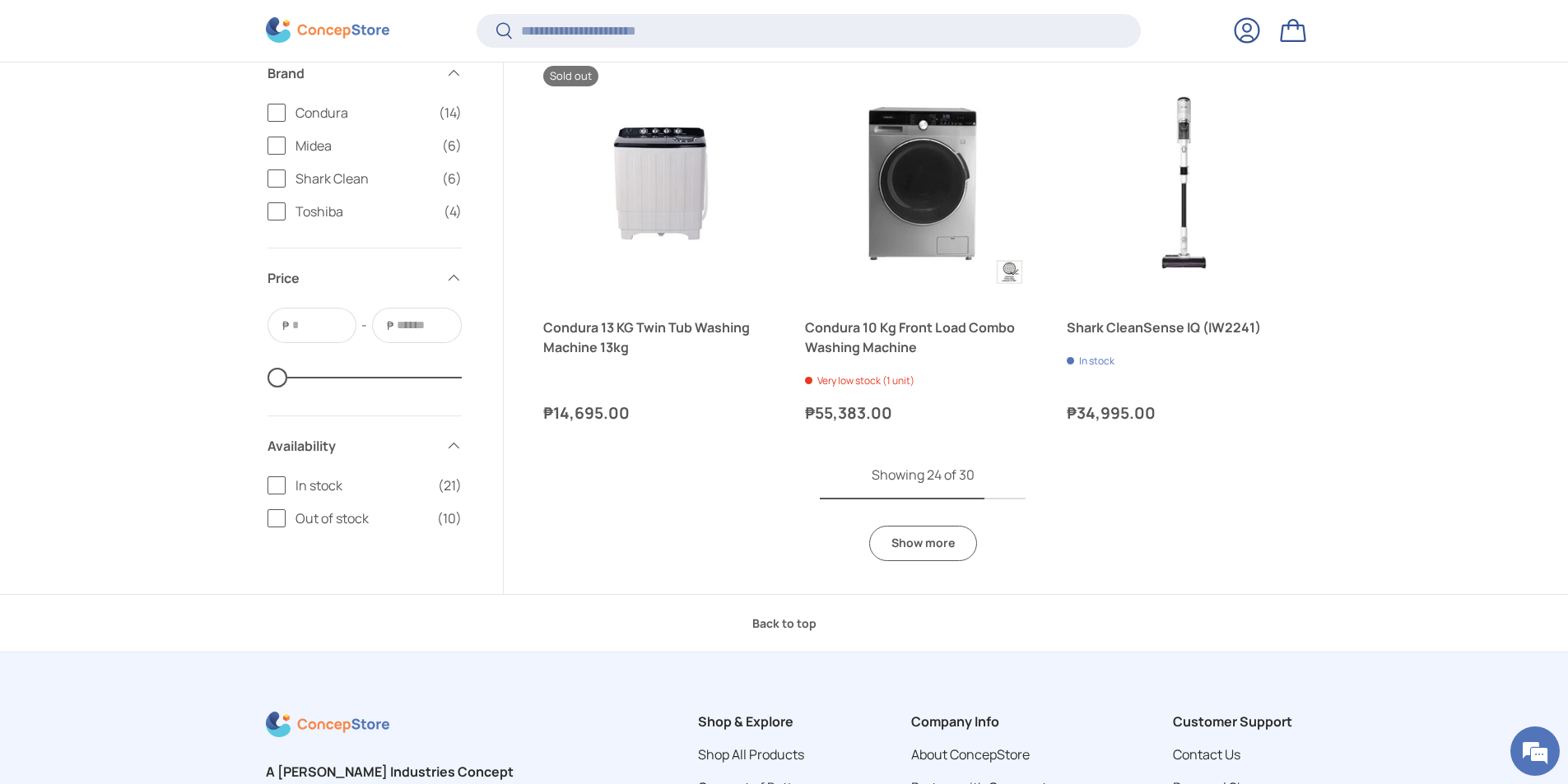
click at [938, 528] on link "Show more" at bounding box center [922, 543] width 108 height 35
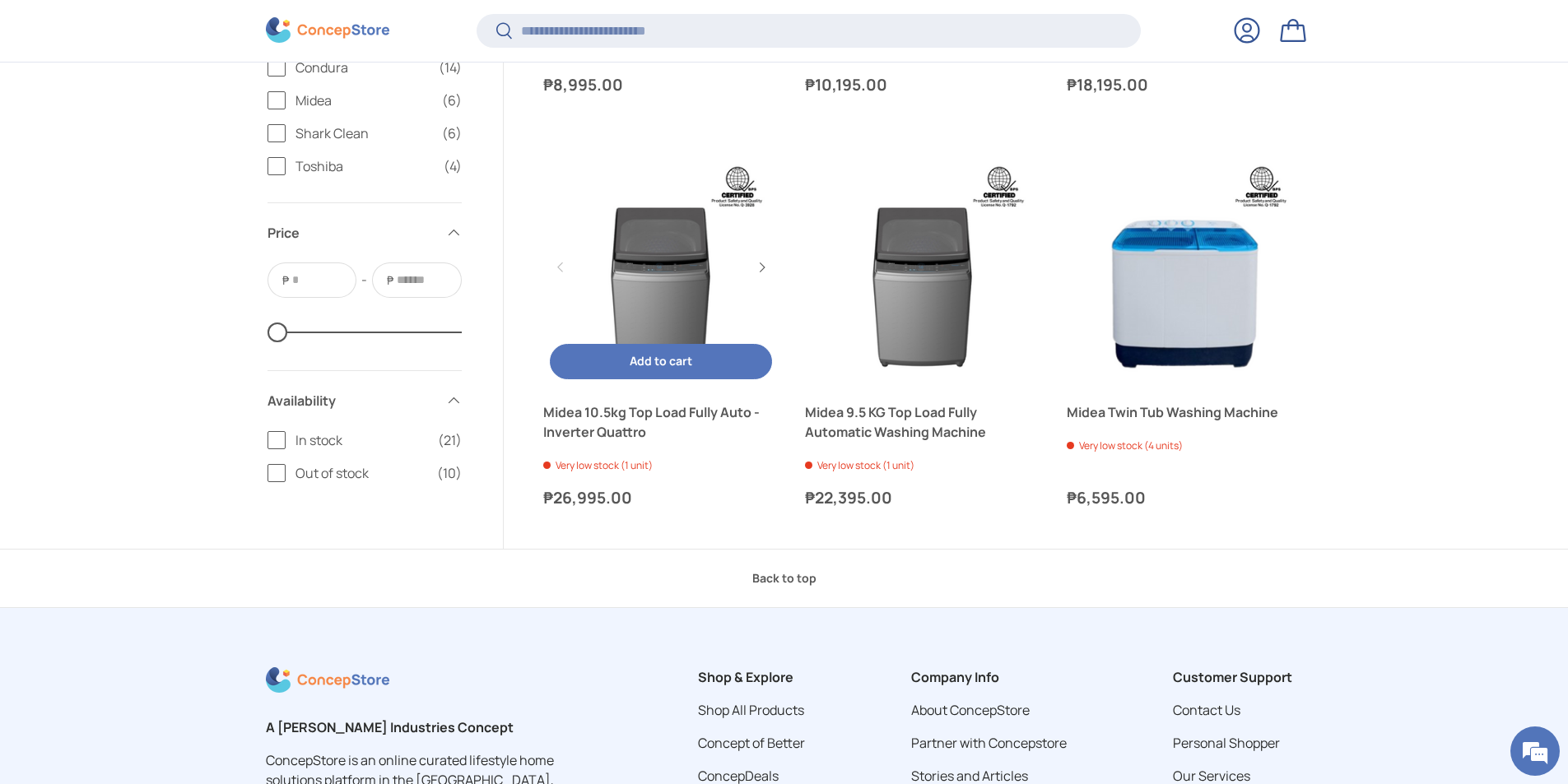
scroll to position [4357, 0]
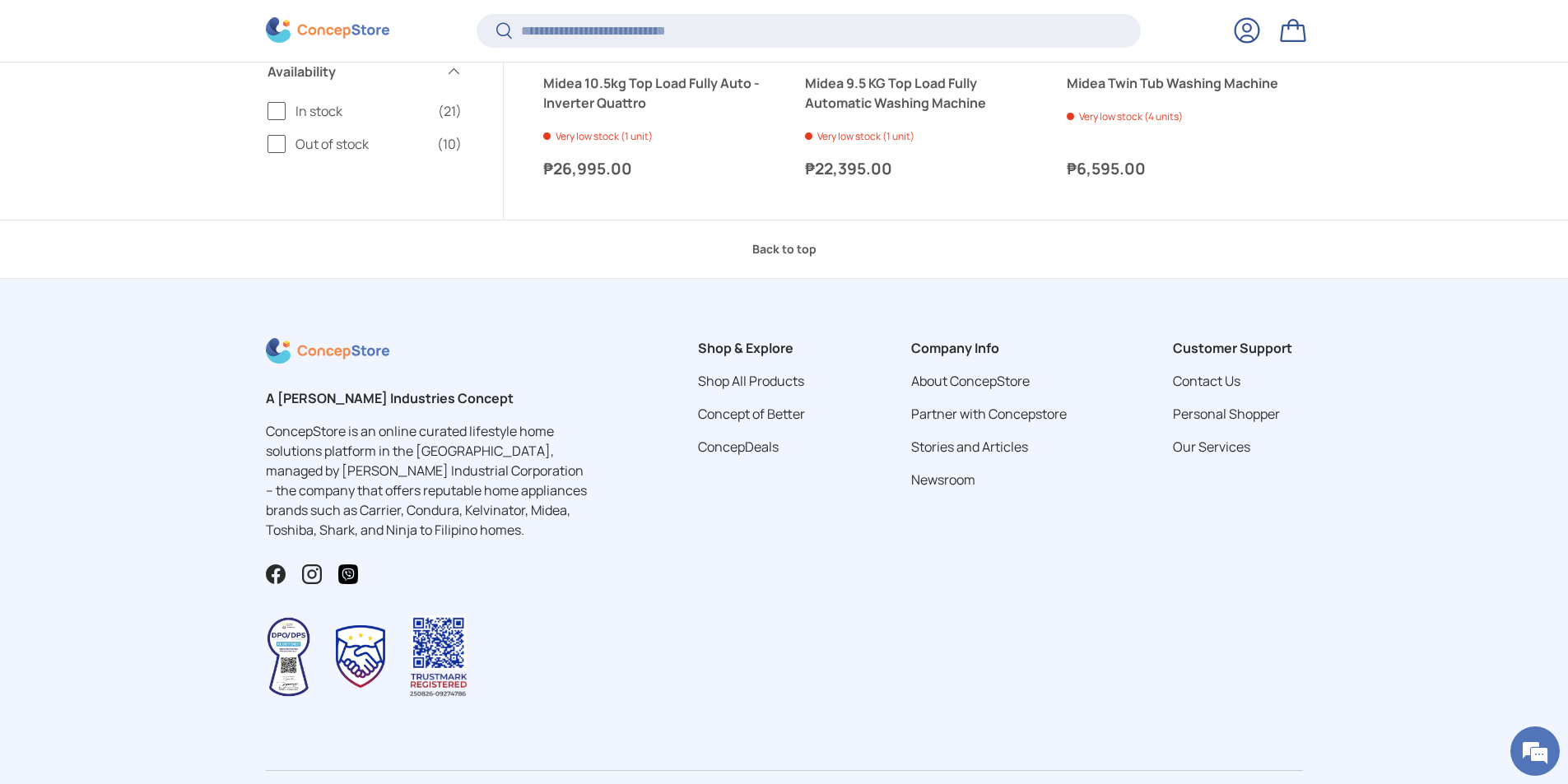
click at [326, 27] on img at bounding box center [327, 31] width 123 height 26
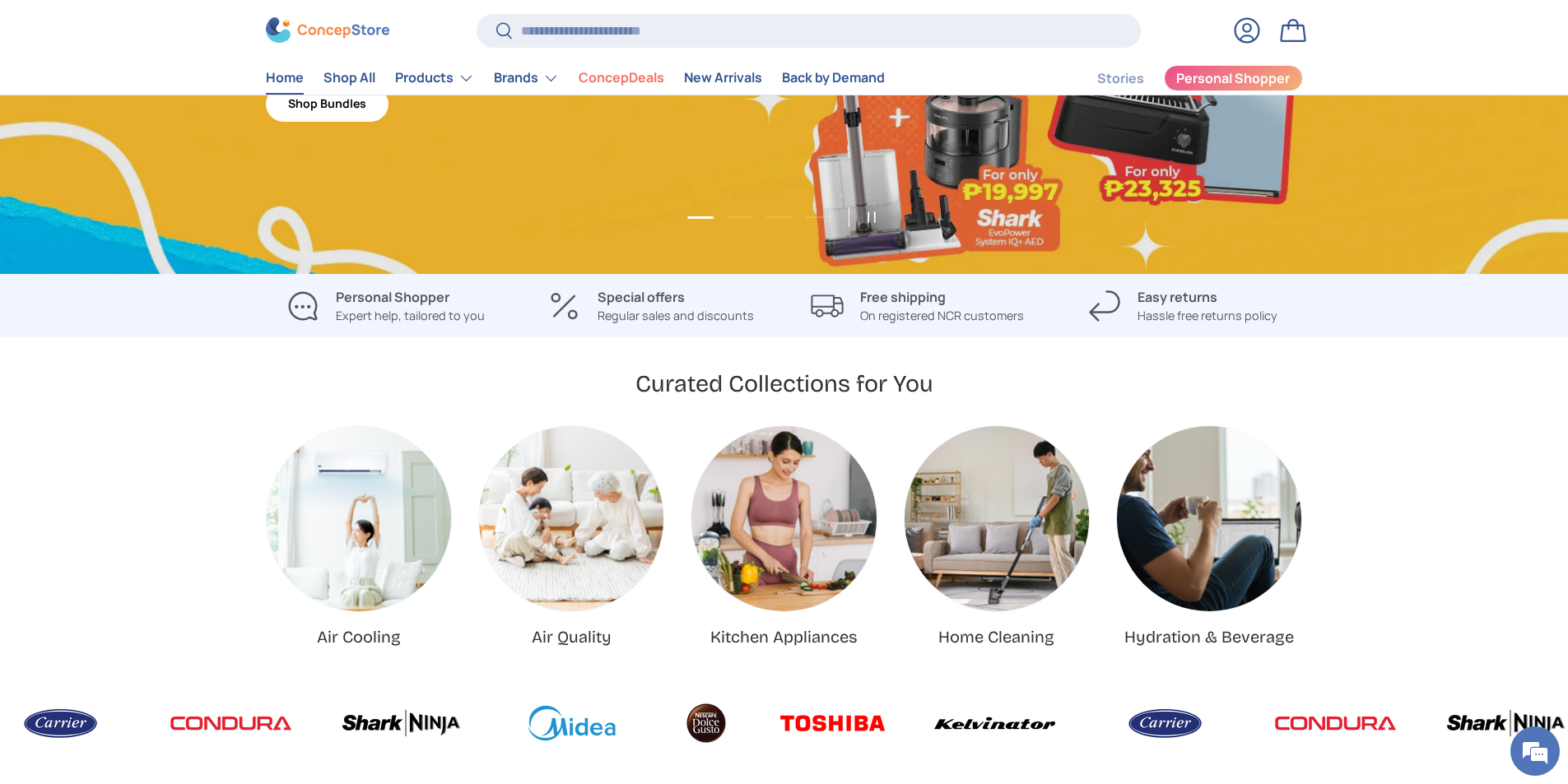
scroll to position [329, 0]
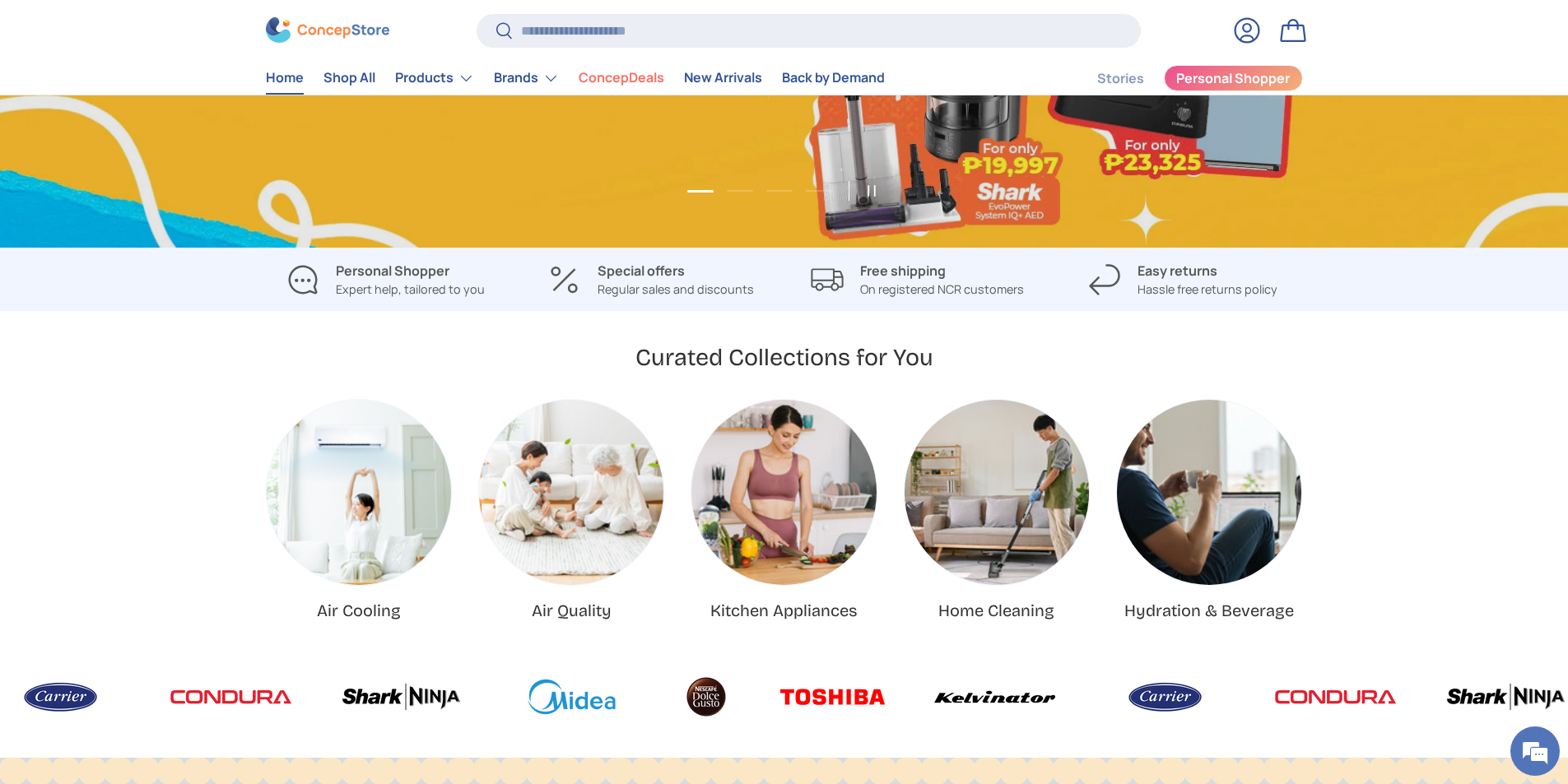
click at [548, 499] on img "Air Quality" at bounding box center [571, 492] width 185 height 185
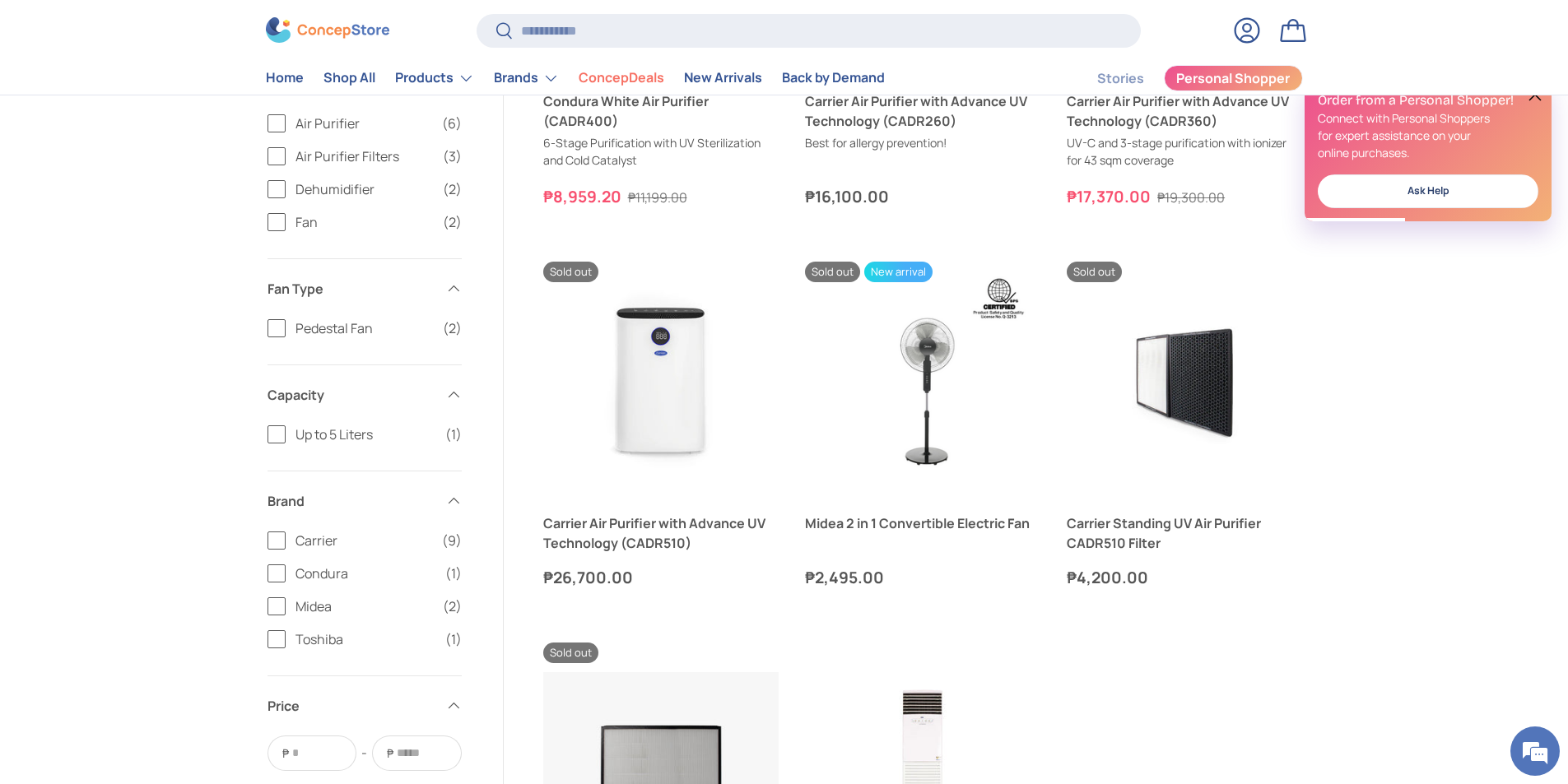
scroll to position [1728, 0]
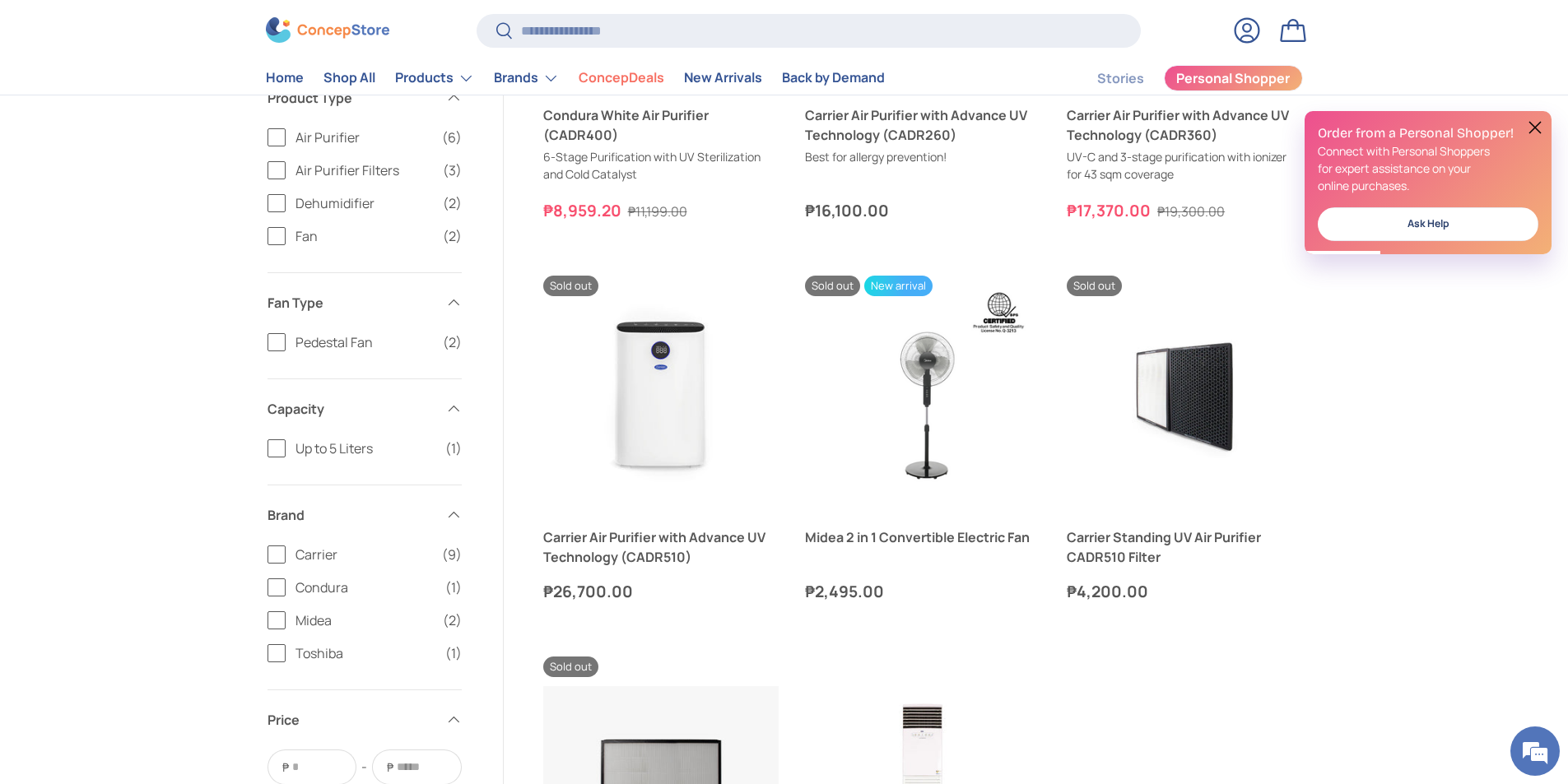
click at [1536, 122] on button at bounding box center [1535, 127] width 19 height 19
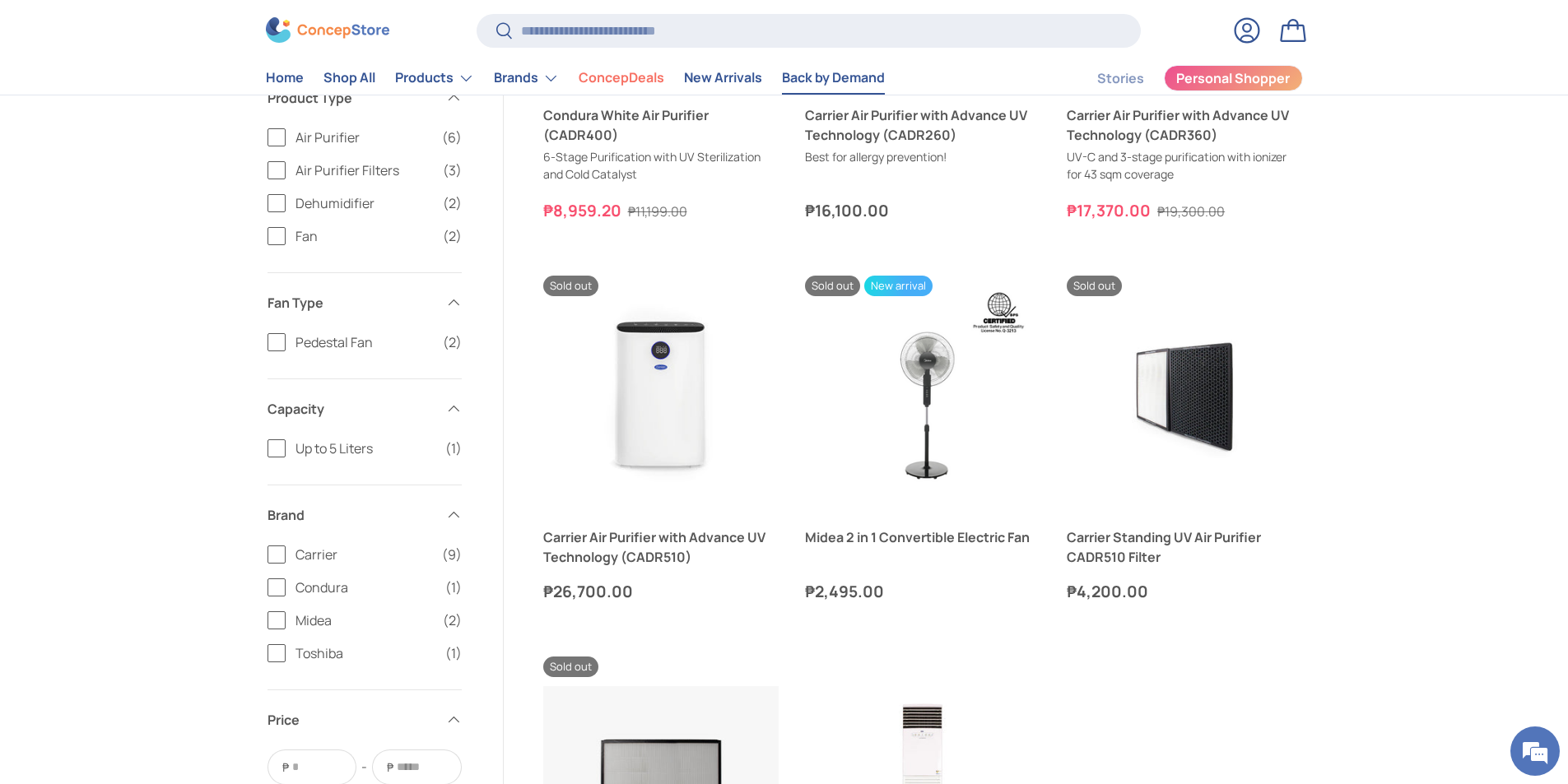
click at [854, 74] on link "Back by Demand" at bounding box center [833, 78] width 103 height 32
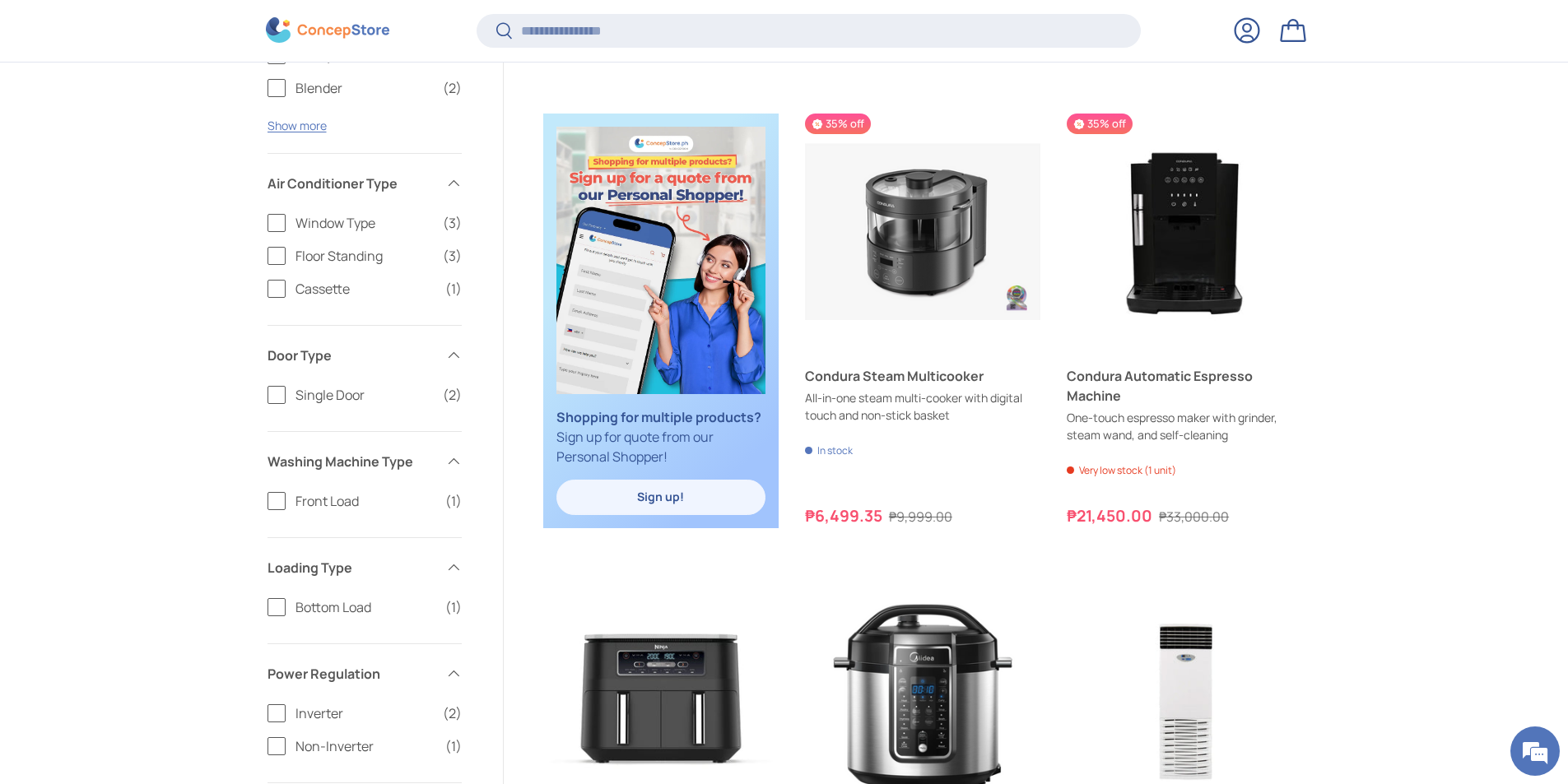
scroll to position [983, 0]
